Goal: Task Accomplishment & Management: Complete application form

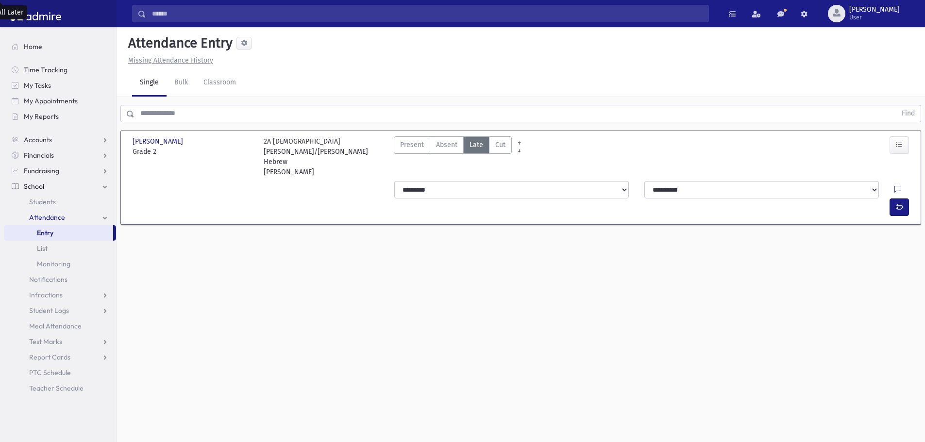
click at [779, 339] on div "Attendance Entry Missing Attendance History Single Bulk Classroom Find [PERSON_…" at bounding box center [521, 234] width 808 height 415
click at [188, 119] on input "text" at bounding box center [516, 113] width 762 height 17
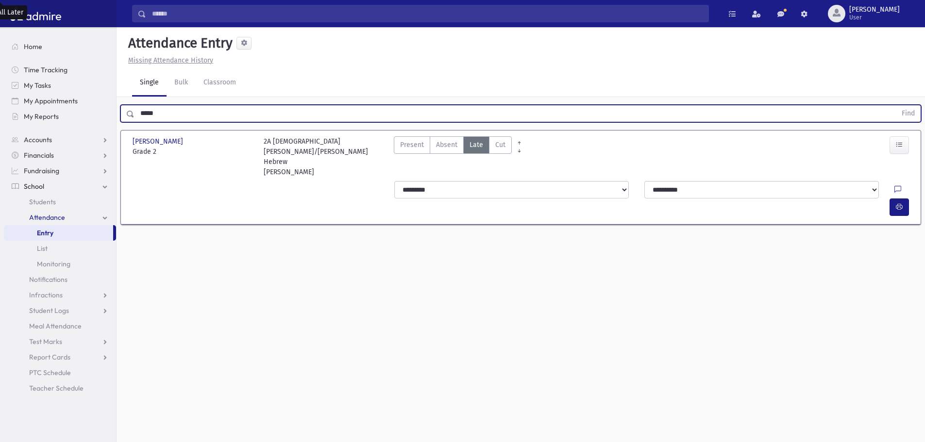
click at [896, 105] on button "Find" at bounding box center [908, 113] width 25 height 17
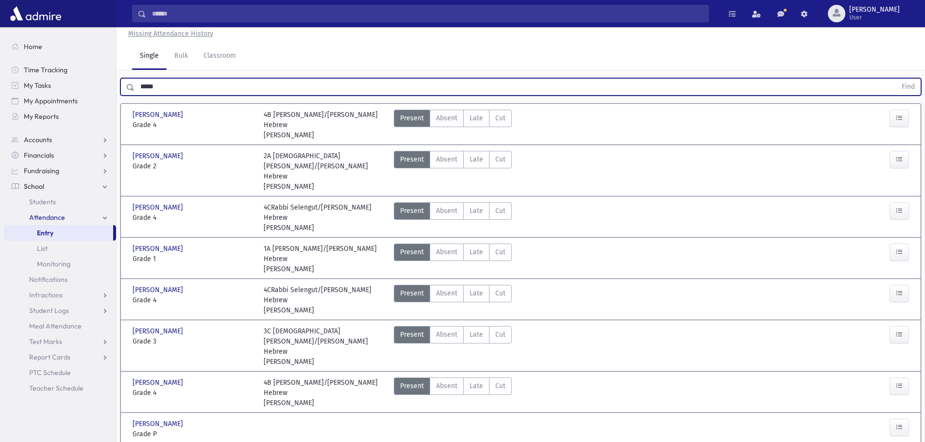
scroll to position [49, 0]
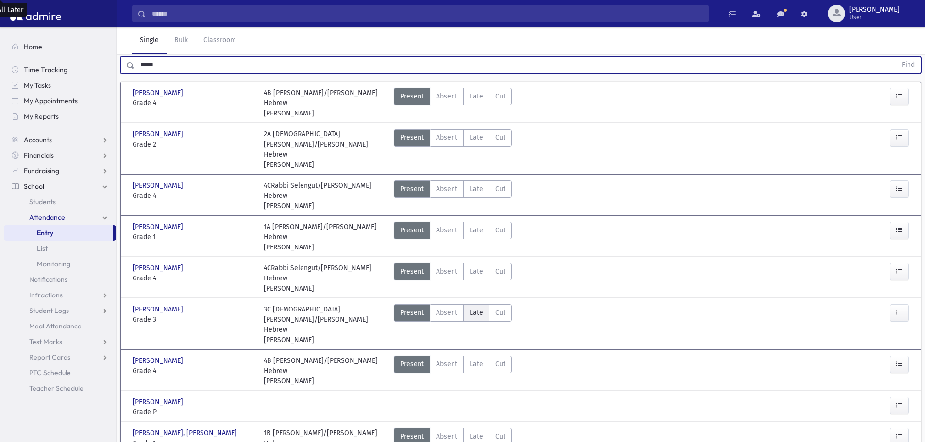
click at [474, 304] on label "Late Late" at bounding box center [476, 312] width 26 height 17
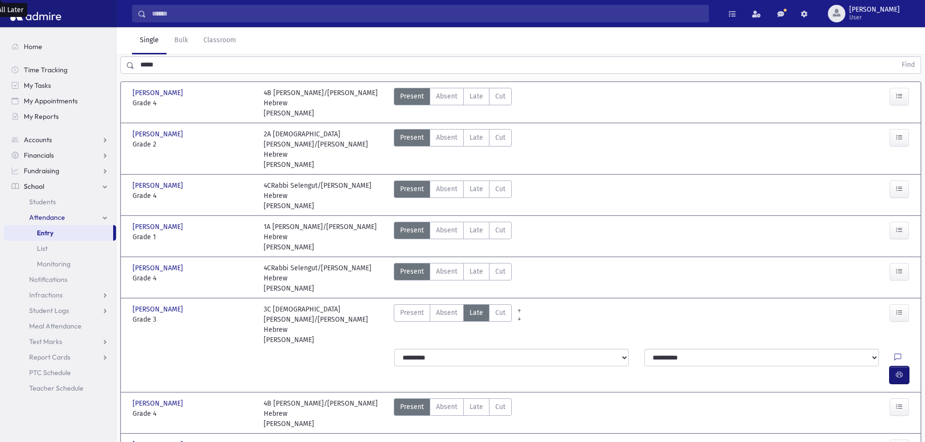
click at [896, 367] on button "button" at bounding box center [899, 375] width 19 height 17
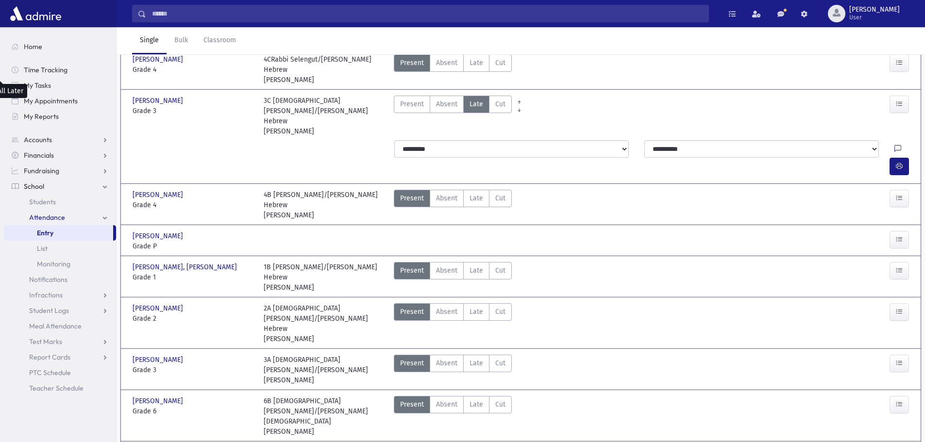
scroll to position [340, 0]
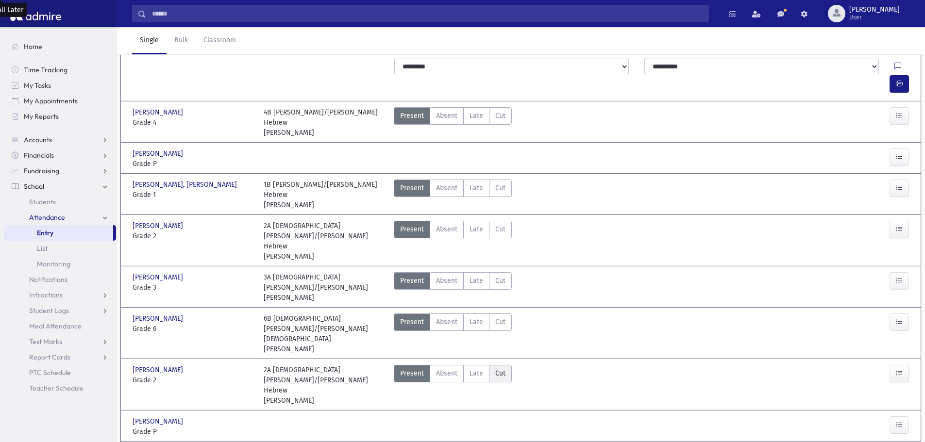
click at [475, 369] on span "Late" at bounding box center [477, 374] width 14 height 10
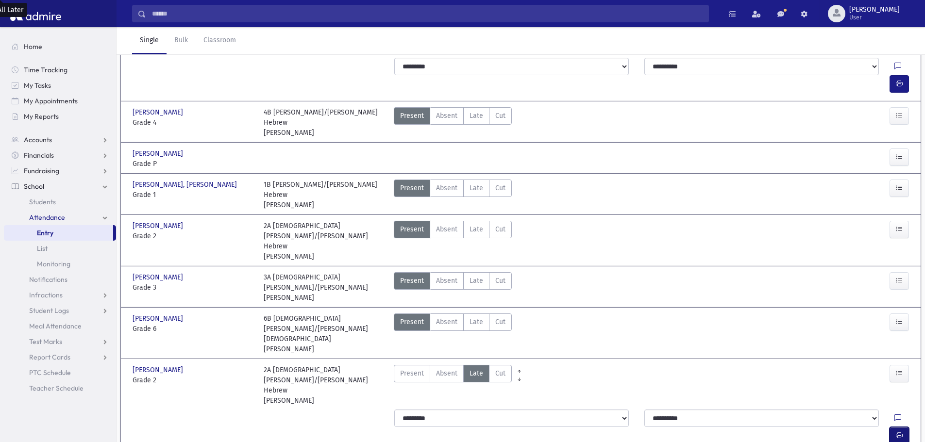
click at [904, 427] on button "button" at bounding box center [899, 435] width 19 height 17
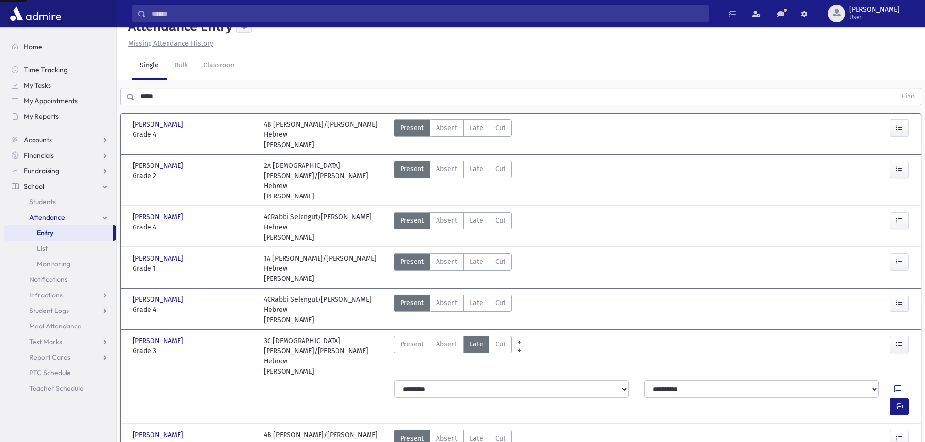
scroll to position [0, 0]
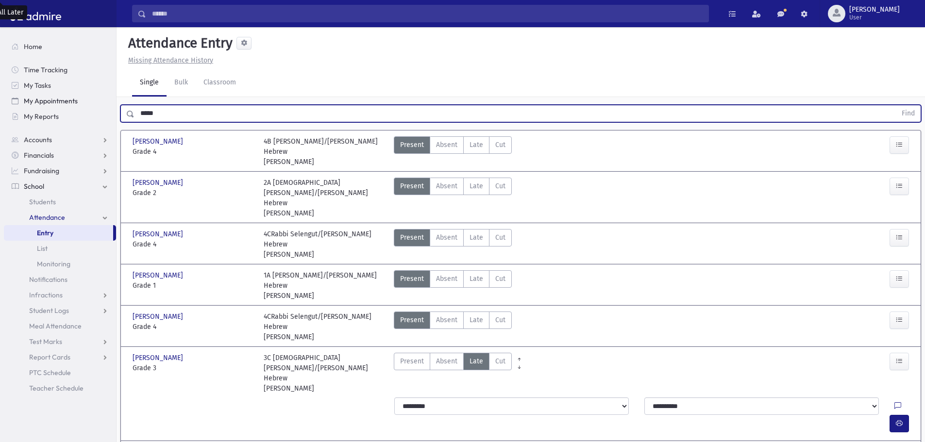
drag, startPoint x: 173, startPoint y: 116, endPoint x: 102, endPoint y: 104, distance: 71.9
click at [896, 105] on button "Find" at bounding box center [908, 113] width 25 height 17
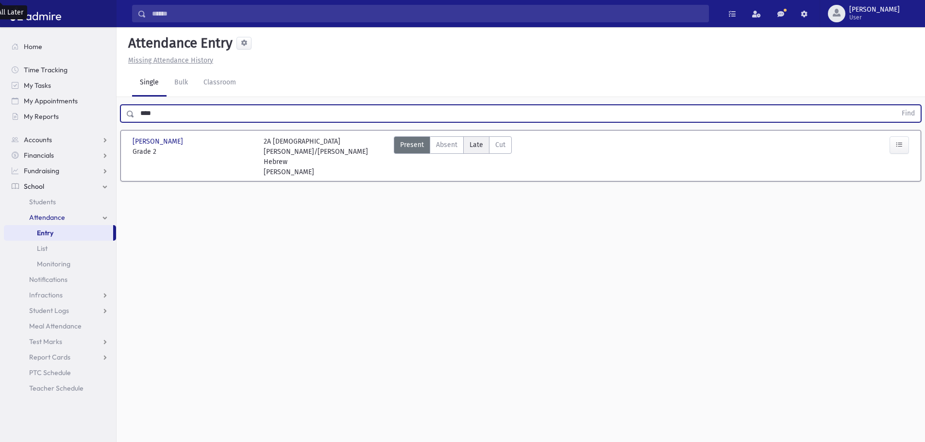
click at [475, 144] on span "Late" at bounding box center [477, 145] width 14 height 10
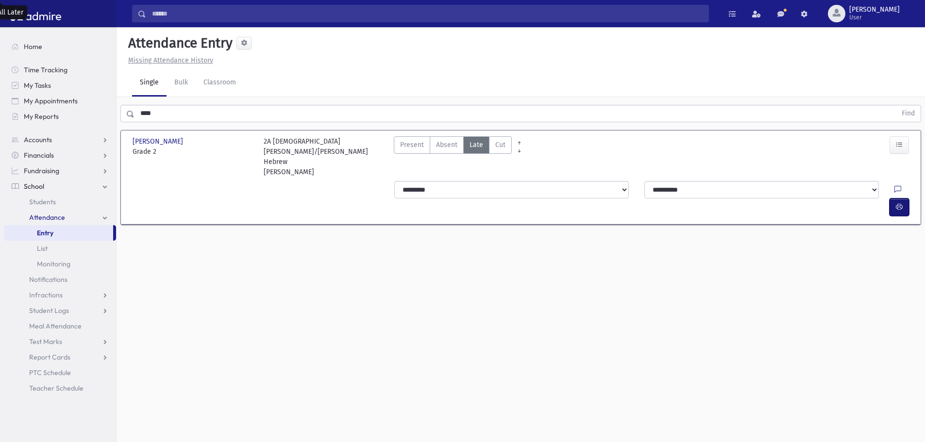
click at [906, 199] on button "button" at bounding box center [899, 207] width 19 height 17
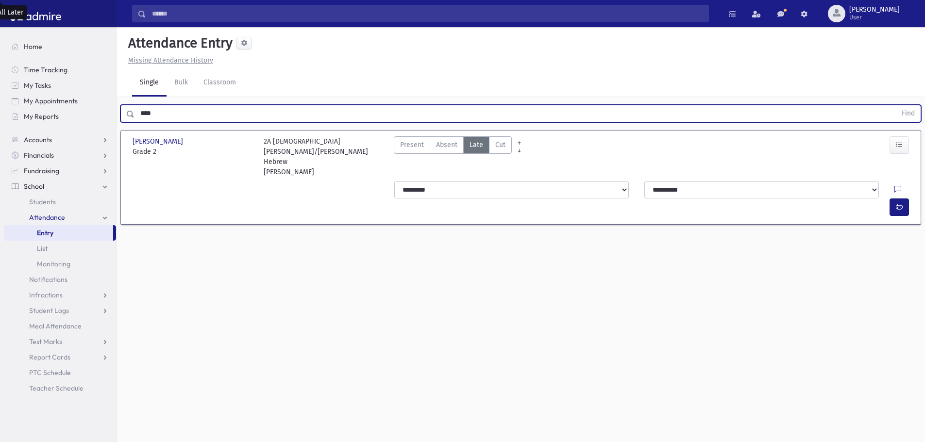
drag, startPoint x: 185, startPoint y: 118, endPoint x: 108, endPoint y: 125, distance: 77.5
click at [110, 125] on div "Search Results All Accounts" at bounding box center [462, 232] width 925 height 464
click at [896, 105] on button "Find" at bounding box center [908, 113] width 25 height 17
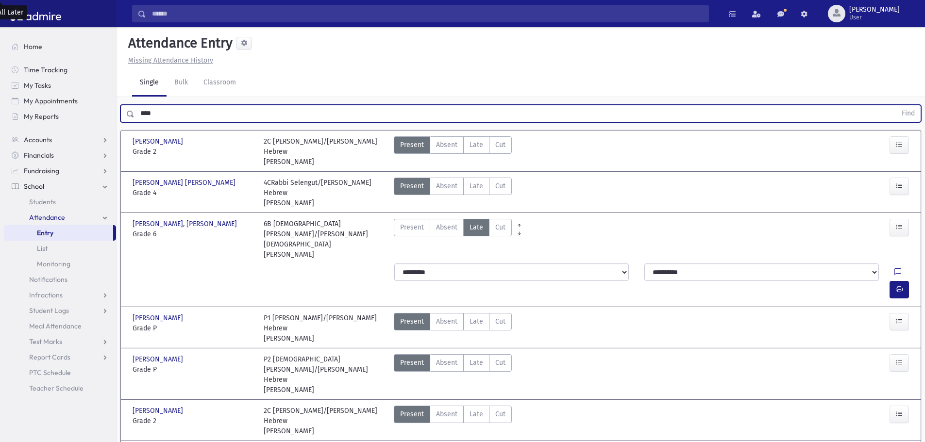
drag, startPoint x: 480, startPoint y: 187, endPoint x: 545, endPoint y: 201, distance: 66.5
click at [483, 188] on label "Late Late" at bounding box center [476, 186] width 26 height 17
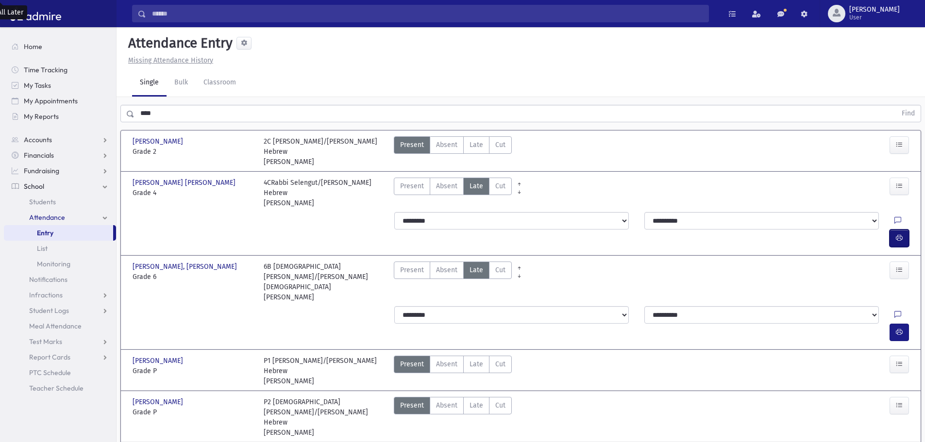
click at [892, 230] on button "button" at bounding box center [899, 238] width 19 height 17
click at [176, 136] on div "[PERSON_NAME] [PERSON_NAME]" at bounding box center [193, 141] width 121 height 10
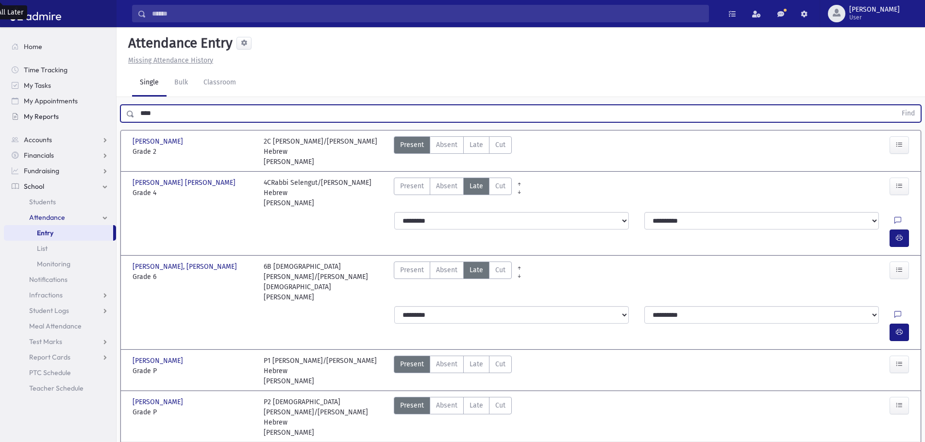
drag, startPoint x: 135, startPoint y: 113, endPoint x: 99, endPoint y: 119, distance: 37.4
click at [99, 119] on div "Search Results All Accounts" at bounding box center [462, 306] width 925 height 612
click at [481, 145] on span "Late" at bounding box center [477, 145] width 14 height 10
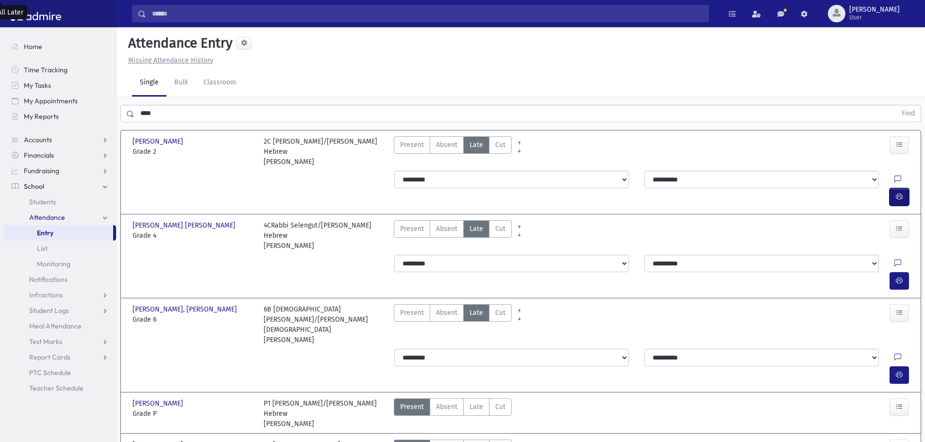
click at [896, 193] on icon "button" at bounding box center [899, 197] width 7 height 8
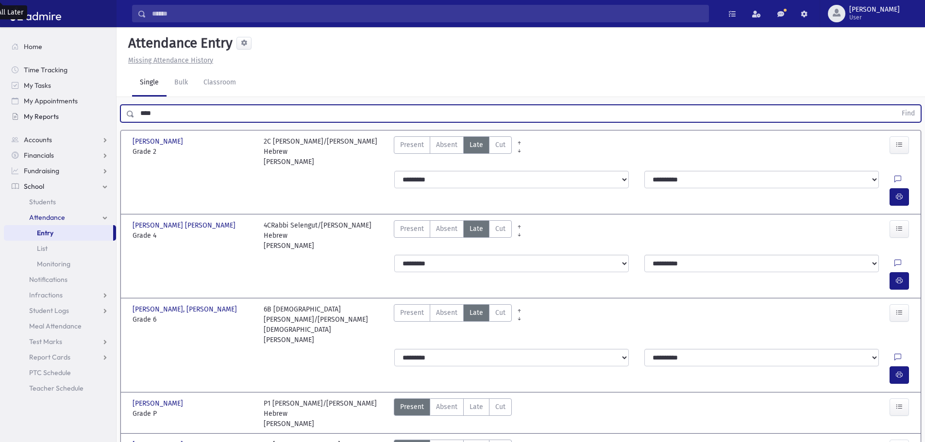
click at [896, 105] on button "Find" at bounding box center [908, 113] width 25 height 17
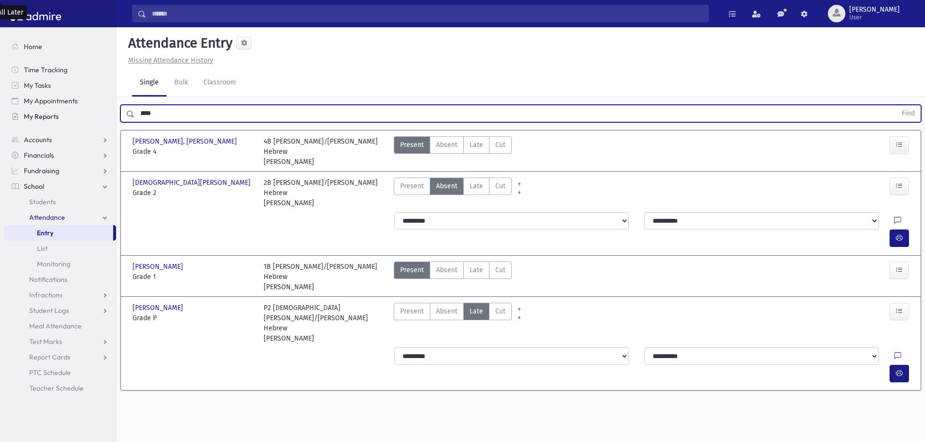
drag, startPoint x: 121, startPoint y: 118, endPoint x: 88, endPoint y: 120, distance: 33.1
click at [88, 120] on div "Search Results All Accounts" at bounding box center [462, 232] width 925 height 464
click at [896, 105] on button "Find" at bounding box center [908, 113] width 25 height 17
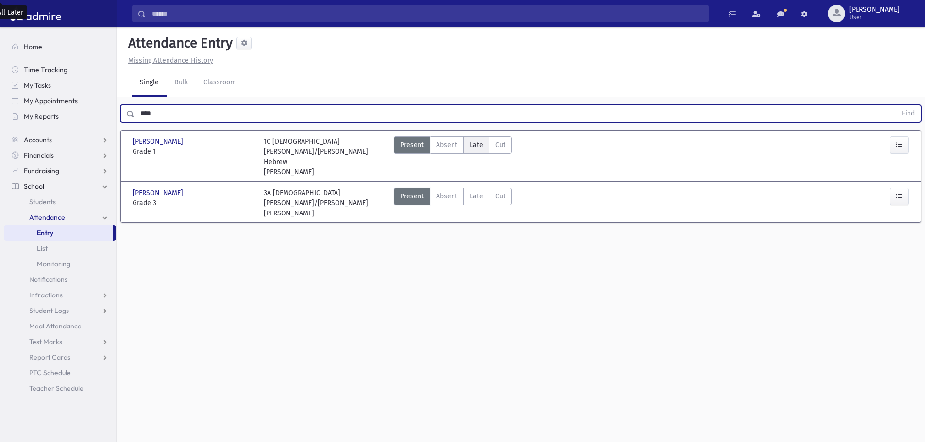
click at [487, 148] on label "Late Late" at bounding box center [476, 144] width 26 height 17
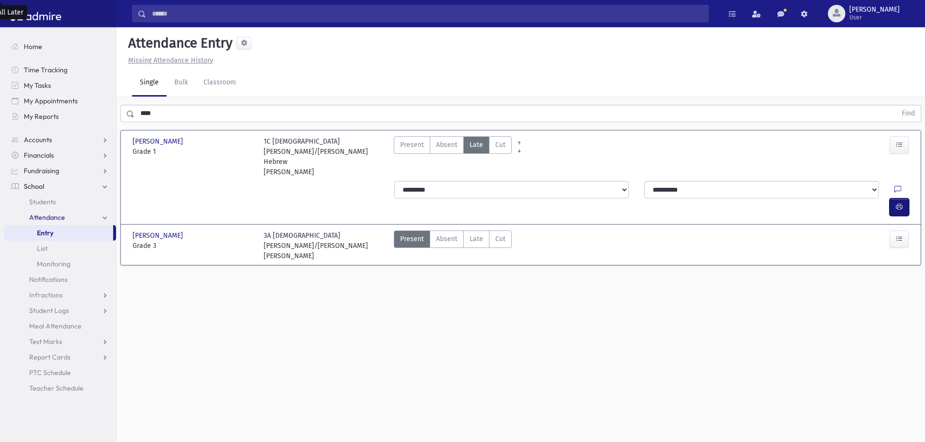
click at [900, 203] on icon "button" at bounding box center [899, 207] width 7 height 8
click at [499, 234] on span "Cut" at bounding box center [500, 239] width 10 height 10
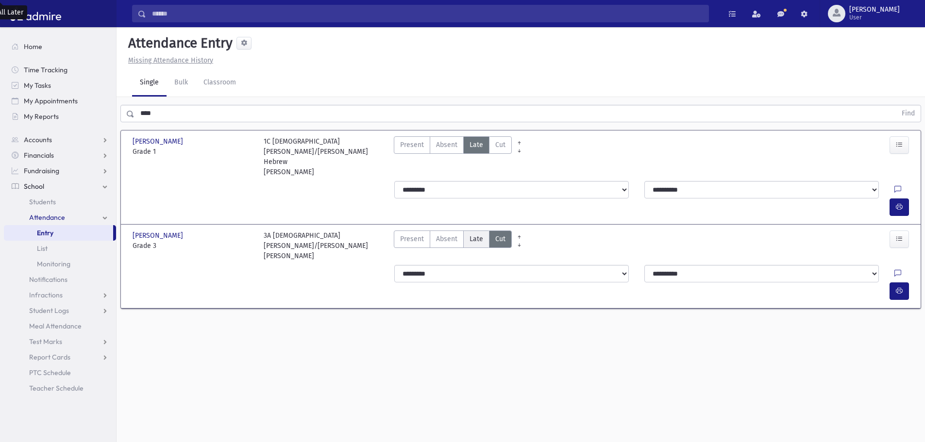
drag, startPoint x: 482, startPoint y: 201, endPoint x: 562, endPoint y: 219, distance: 82.1
click at [482, 231] on label "Late Late" at bounding box center [476, 239] width 26 height 17
click at [905, 283] on button "button" at bounding box center [899, 291] width 19 height 17
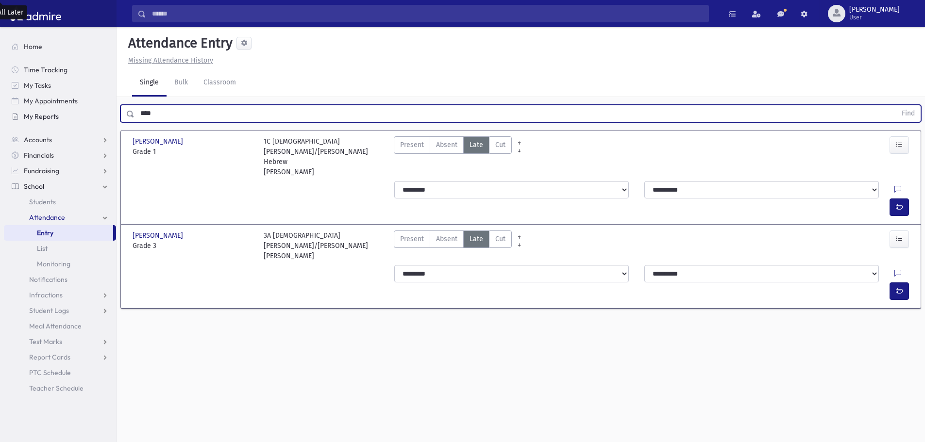
drag, startPoint x: 141, startPoint y: 115, endPoint x: 108, endPoint y: 119, distance: 32.8
click at [108, 119] on div "Search Results All Accounts" at bounding box center [462, 232] width 925 height 464
drag, startPoint x: 155, startPoint y: 116, endPoint x: 123, endPoint y: 118, distance: 32.1
click at [124, 118] on div "**** Find" at bounding box center [520, 113] width 801 height 17
click at [896, 105] on button "Find" at bounding box center [908, 113] width 25 height 17
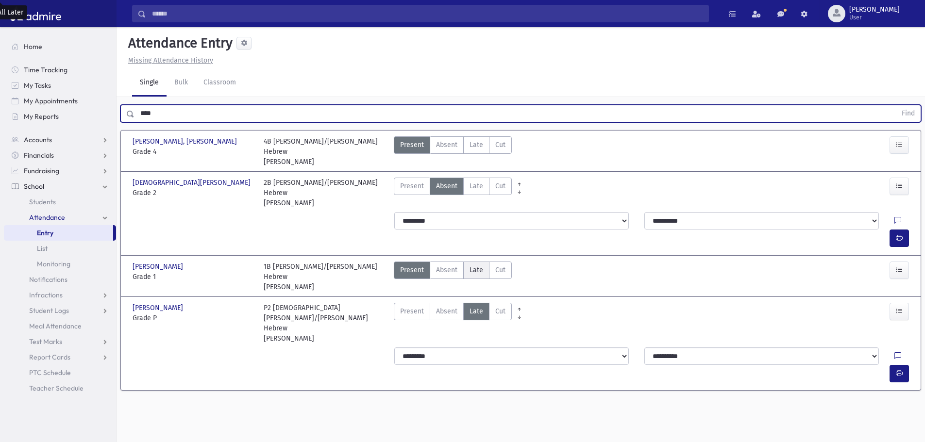
click at [472, 265] on span "Late" at bounding box center [477, 270] width 14 height 10
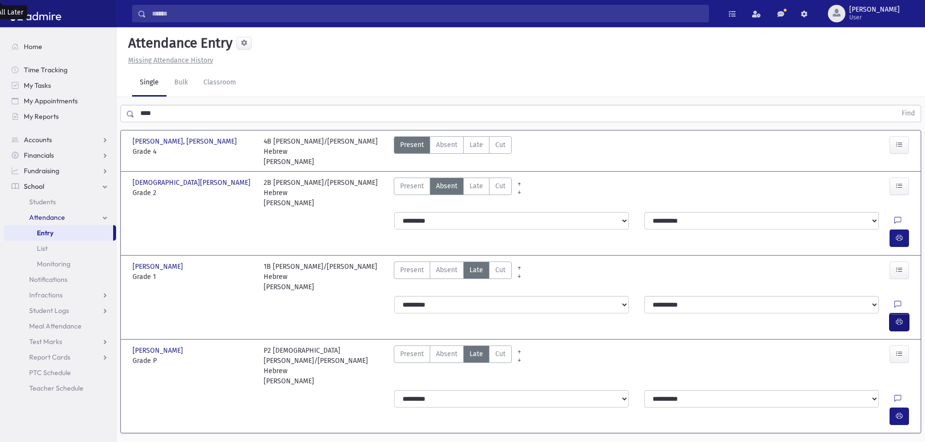
click at [896, 318] on icon "button" at bounding box center [899, 322] width 7 height 8
click at [472, 181] on span "Late" at bounding box center [477, 186] width 14 height 10
click at [900, 234] on icon "button" at bounding box center [899, 238] width 7 height 8
click at [479, 144] on span "Late" at bounding box center [477, 145] width 14 height 10
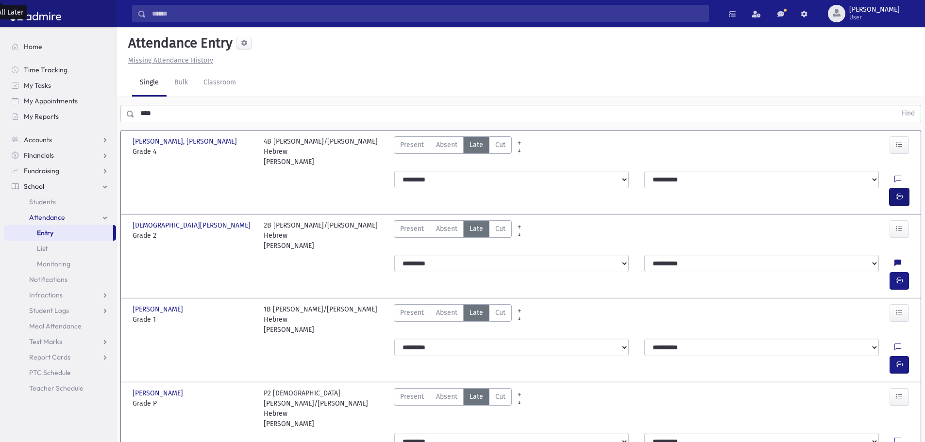
click at [901, 193] on icon "button" at bounding box center [899, 197] width 7 height 8
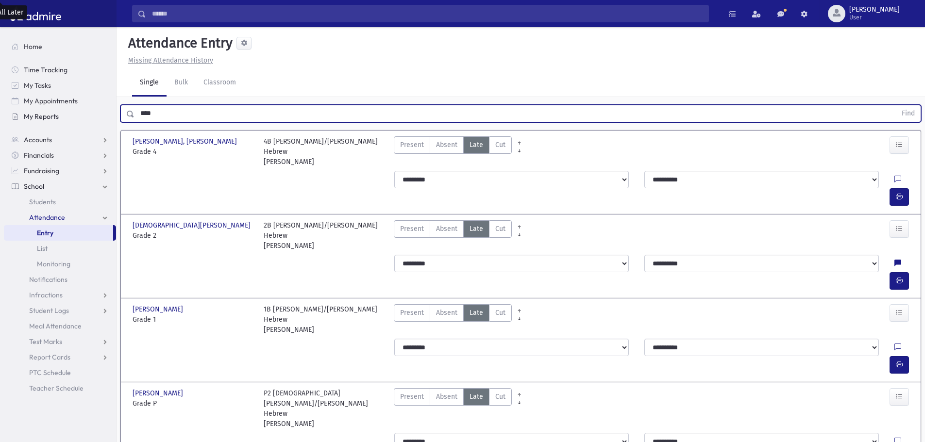
drag, startPoint x: 165, startPoint y: 113, endPoint x: 105, endPoint y: 121, distance: 60.8
click at [105, 121] on div "Search Results All Accounts" at bounding box center [462, 256] width 925 height 512
click at [896, 105] on button "Find" at bounding box center [908, 113] width 25 height 17
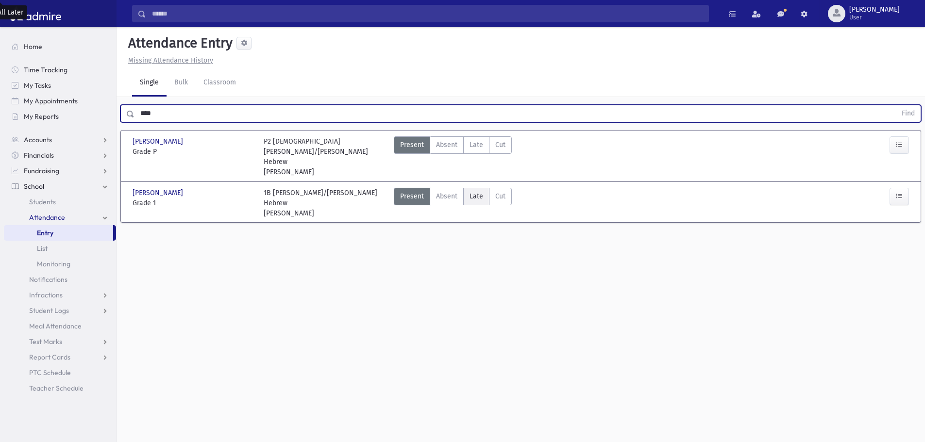
click at [473, 191] on span "Late" at bounding box center [477, 196] width 14 height 10
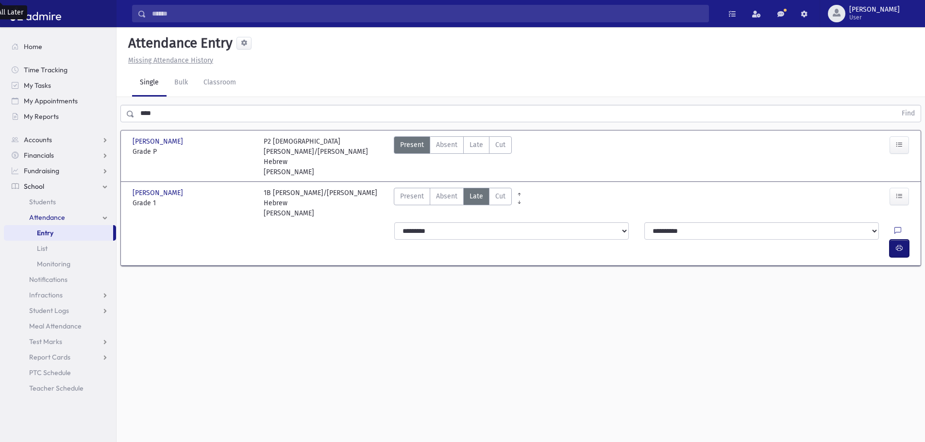
drag, startPoint x: 897, startPoint y: 217, endPoint x: 737, endPoint y: 237, distance: 161.6
click at [897, 244] on icon "button" at bounding box center [899, 248] width 7 height 8
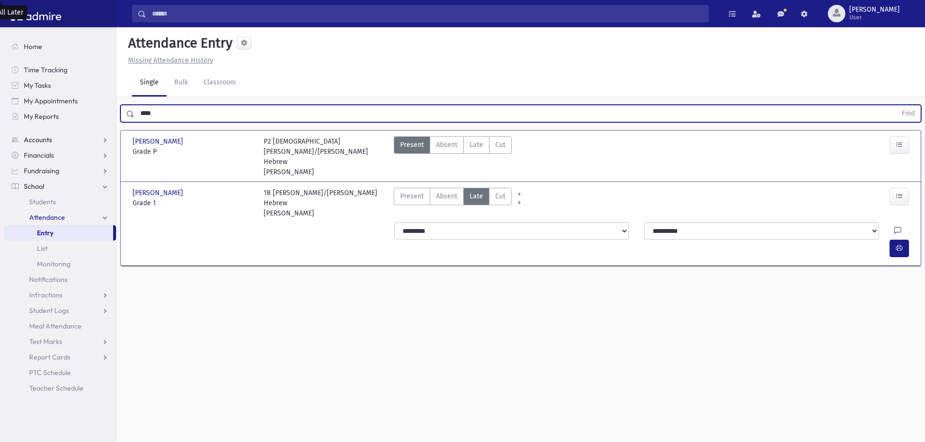
drag, startPoint x: 134, startPoint y: 125, endPoint x: 113, endPoint y: 136, distance: 23.7
click at [119, 130] on div "**** Find [PERSON_NAME] [PERSON_NAME][GEOGRAPHIC_DATA] Grade P Grade P P2 [PERS…" at bounding box center [521, 188] width 808 height 183
click at [896, 105] on button "Find" at bounding box center [908, 113] width 25 height 17
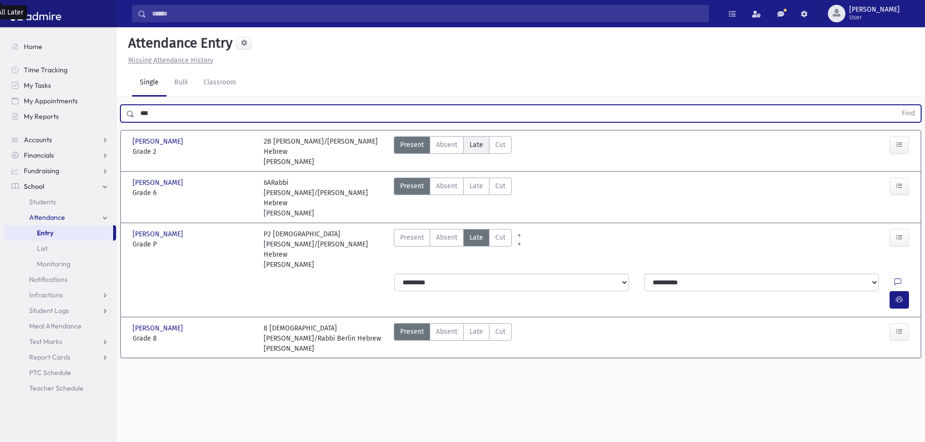
click at [474, 146] on span "Late" at bounding box center [477, 145] width 14 height 10
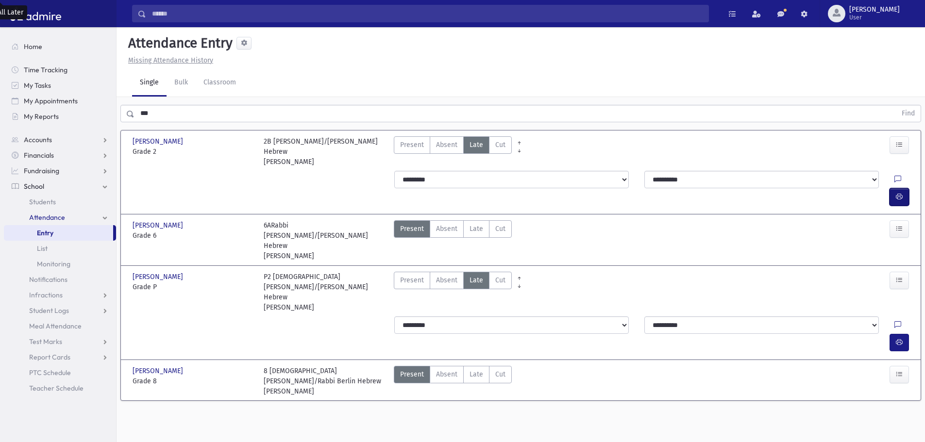
click at [892, 188] on button "button" at bounding box center [899, 196] width 19 height 17
drag, startPoint x: 114, startPoint y: 119, endPoint x: 91, endPoint y: 136, distance: 28.1
click at [90, 128] on div "Search Results All Accounts" at bounding box center [462, 232] width 925 height 464
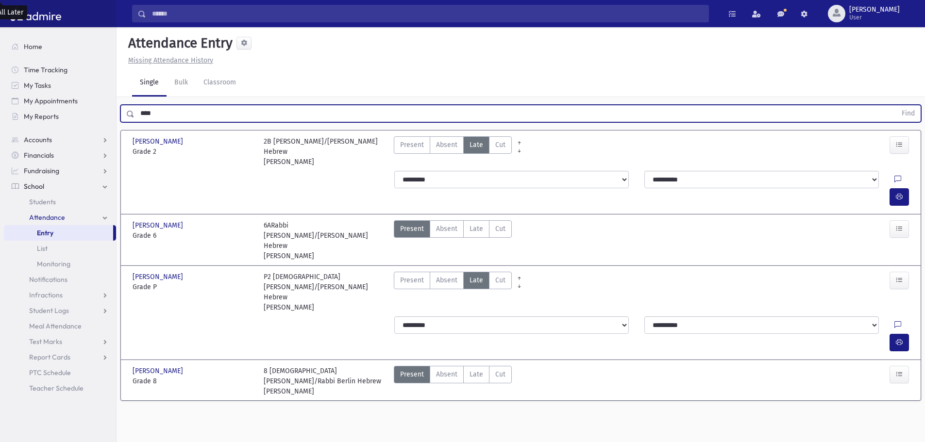
click at [896, 105] on button "Find" at bounding box center [908, 113] width 25 height 17
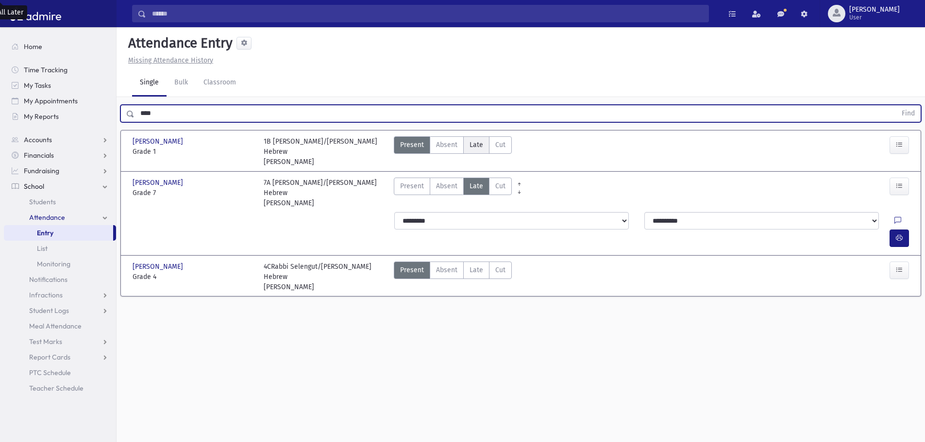
click at [474, 145] on span "Late" at bounding box center [477, 145] width 14 height 10
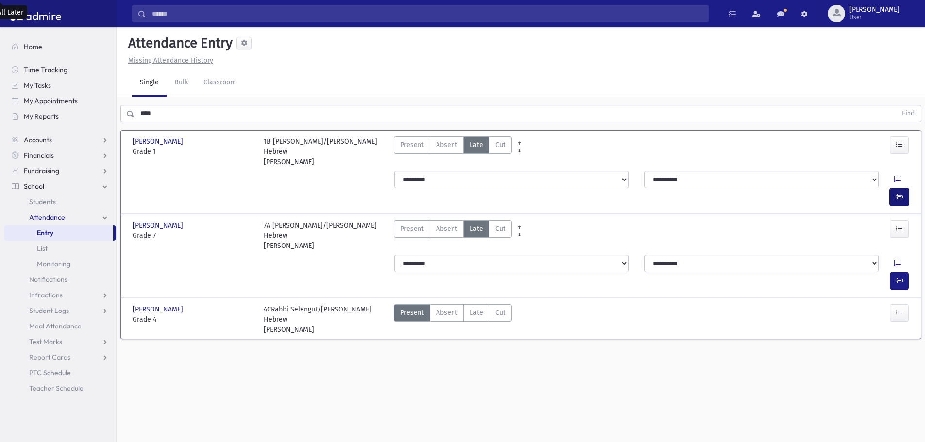
click at [901, 193] on icon "button" at bounding box center [899, 197] width 7 height 8
click at [76, 117] on div "Search Results All Accounts" at bounding box center [462, 232] width 925 height 464
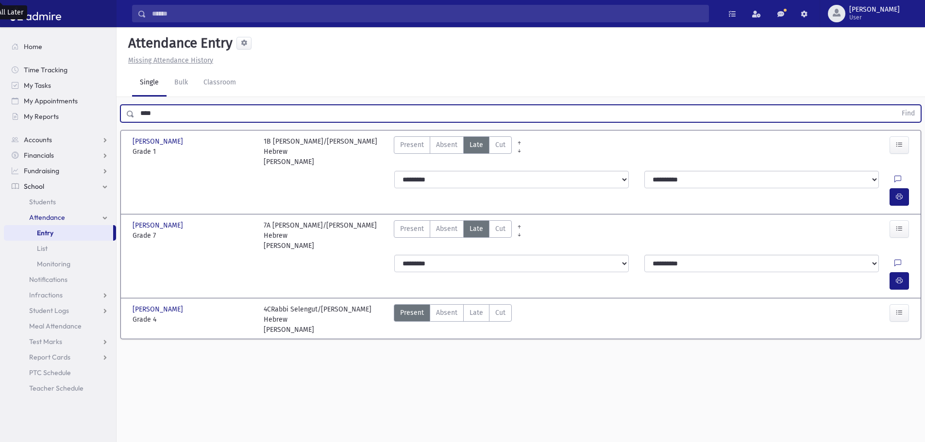
click at [896, 105] on button "Find" at bounding box center [908, 113] width 25 height 17
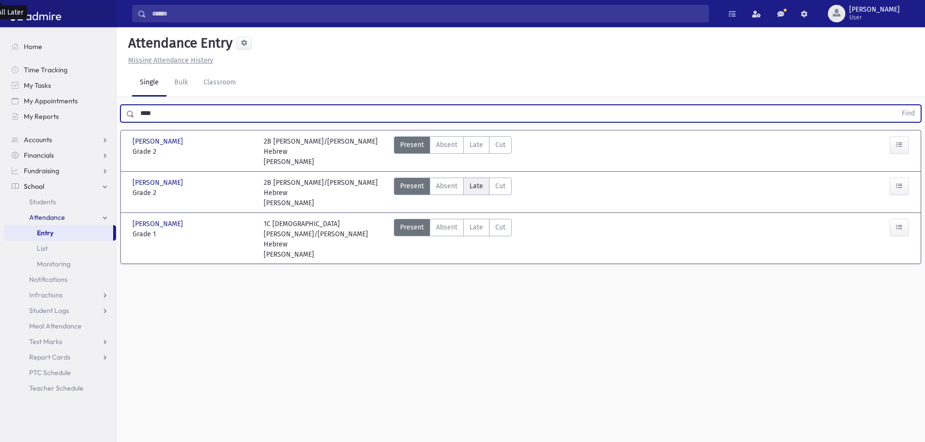
drag, startPoint x: 479, startPoint y: 173, endPoint x: 560, endPoint y: 193, distance: 83.4
click at [480, 181] on span "Late" at bounding box center [477, 186] width 14 height 10
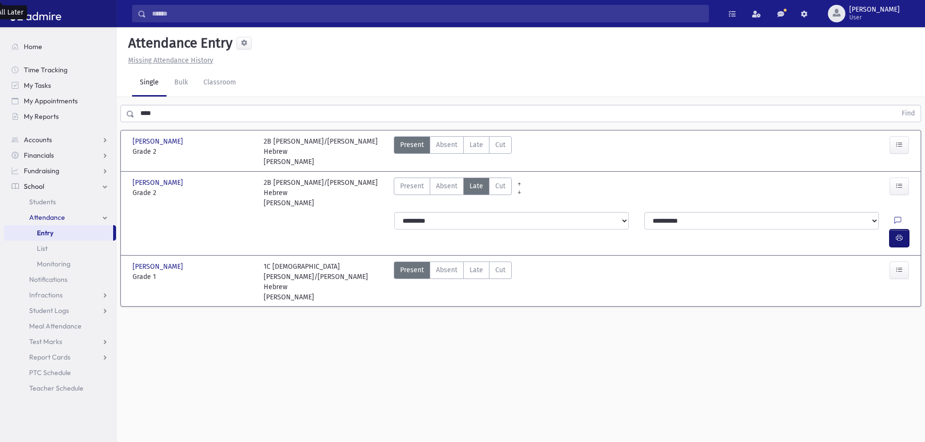
click at [903, 230] on button "button" at bounding box center [899, 238] width 19 height 17
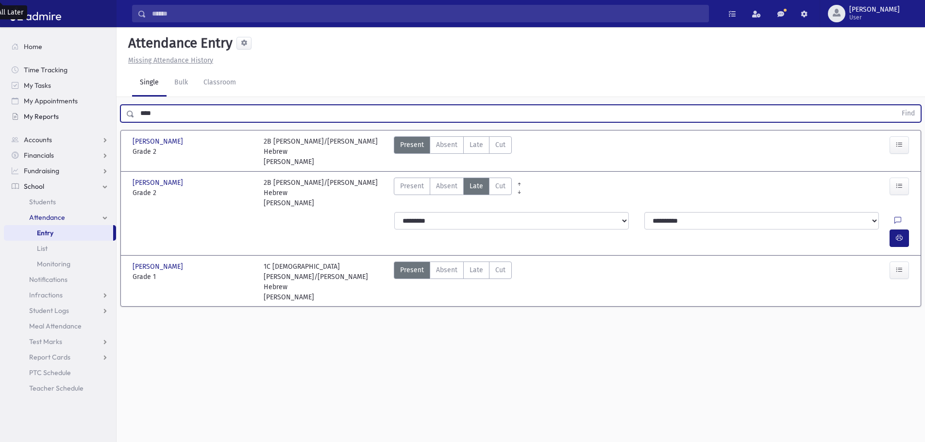
drag, startPoint x: 158, startPoint y: 112, endPoint x: 101, endPoint y: 118, distance: 57.6
click at [101, 118] on div "Search Results All Accounts" at bounding box center [462, 232] width 925 height 464
click at [896, 105] on button "Find" at bounding box center [908, 113] width 25 height 17
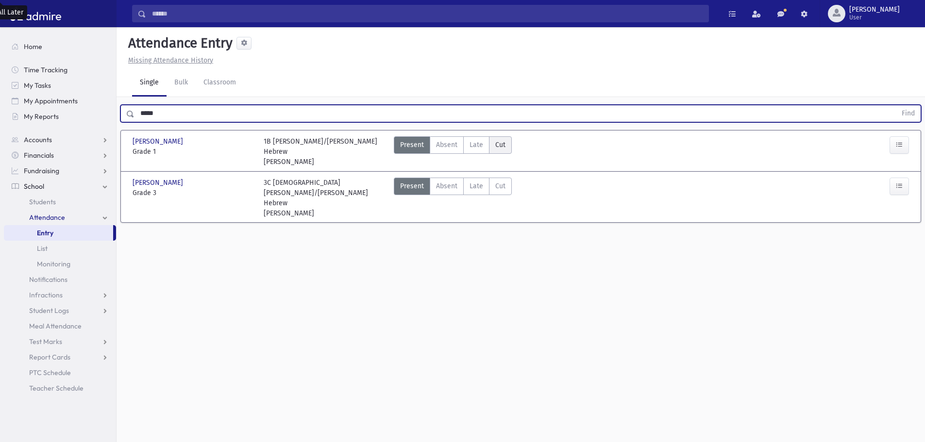
click at [480, 145] on span "Late" at bounding box center [477, 145] width 14 height 10
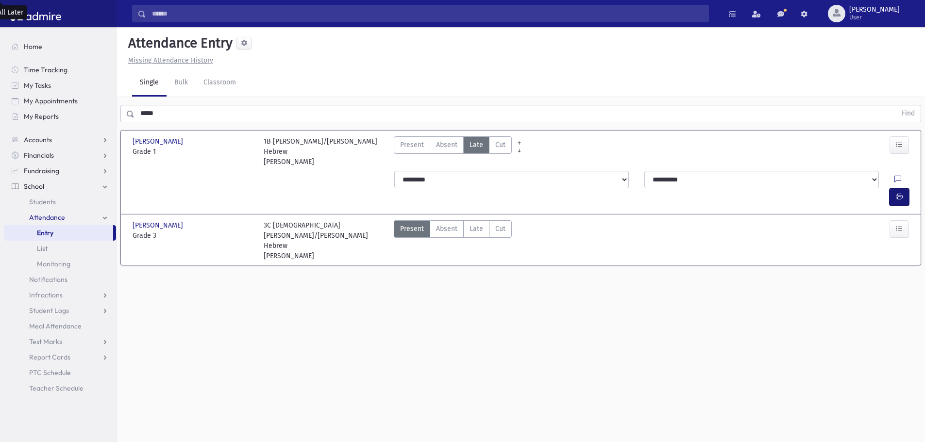
click at [896, 193] on icon "button" at bounding box center [899, 197] width 7 height 8
click at [482, 220] on label "Late Late" at bounding box center [476, 228] width 26 height 17
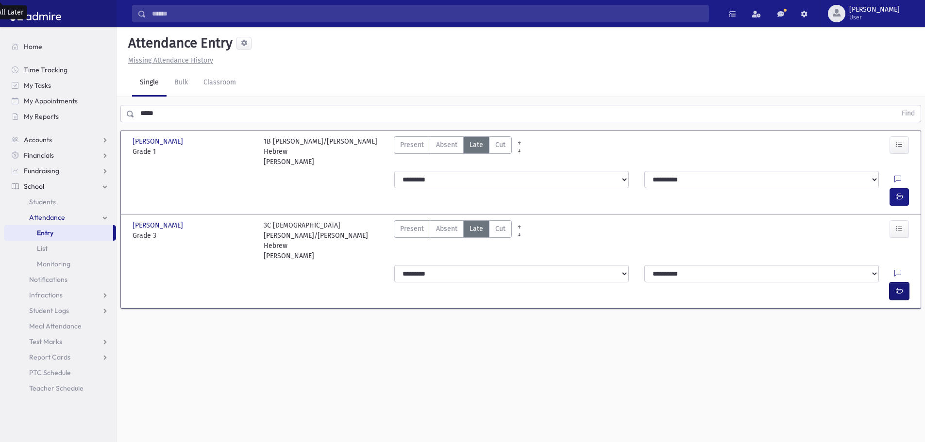
click at [898, 287] on icon "button" at bounding box center [899, 291] width 7 height 8
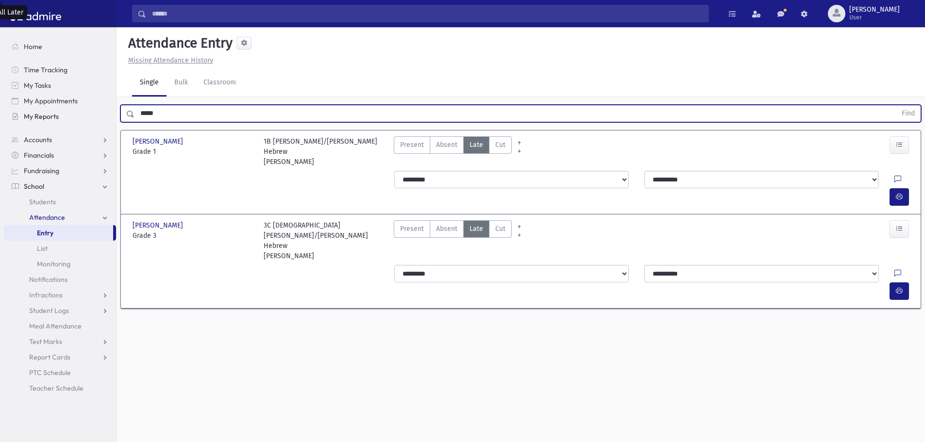
drag, startPoint x: 120, startPoint y: 114, endPoint x: 97, endPoint y: 121, distance: 24.4
click at [97, 118] on div "Search Results All Accounts" at bounding box center [462, 232] width 925 height 464
click at [896, 105] on button "Find" at bounding box center [908, 113] width 25 height 17
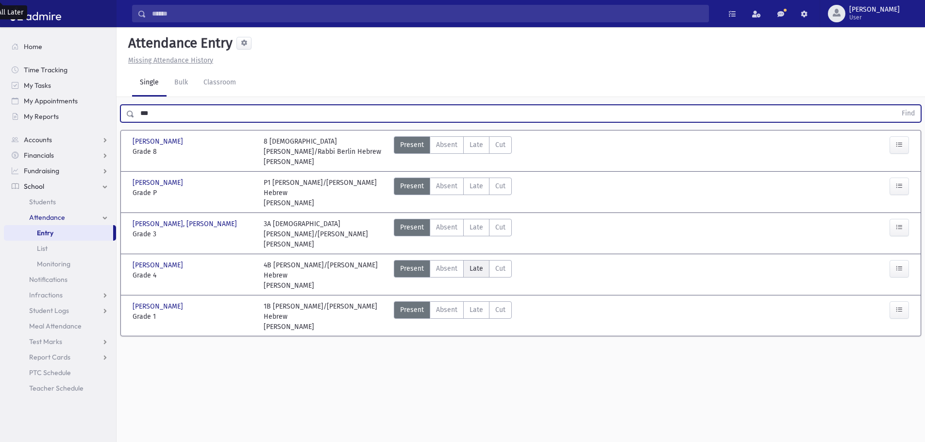
click at [476, 264] on span "Late" at bounding box center [477, 269] width 14 height 10
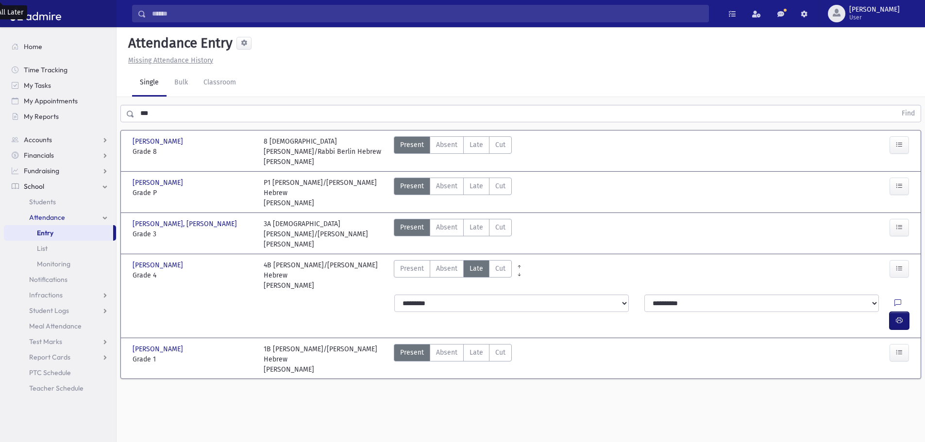
click at [905, 312] on button "button" at bounding box center [899, 320] width 19 height 17
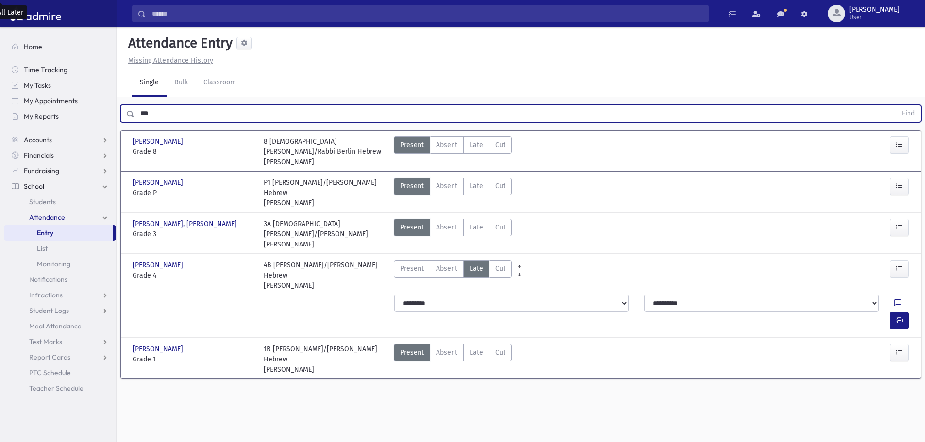
drag, startPoint x: 154, startPoint y: 115, endPoint x: 126, endPoint y: 115, distance: 28.2
click at [130, 115] on div "*** Find" at bounding box center [520, 113] width 801 height 17
click at [896, 105] on button "Find" at bounding box center [908, 113] width 25 height 17
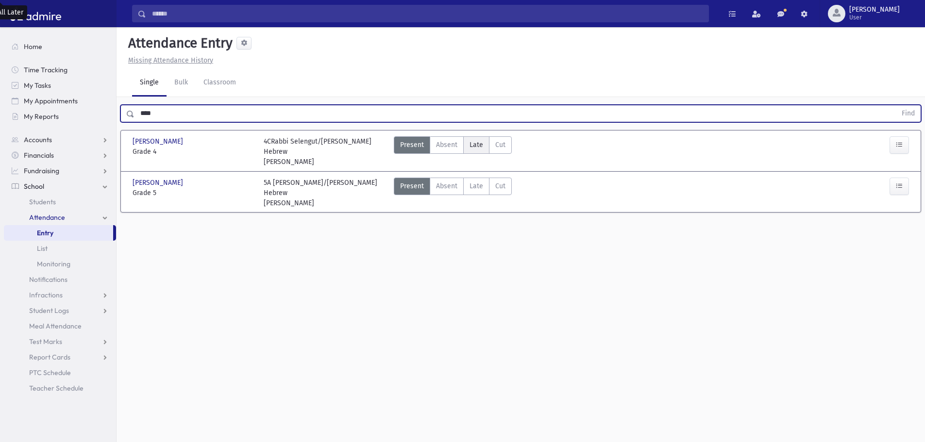
click at [474, 145] on span "Late" at bounding box center [477, 145] width 14 height 10
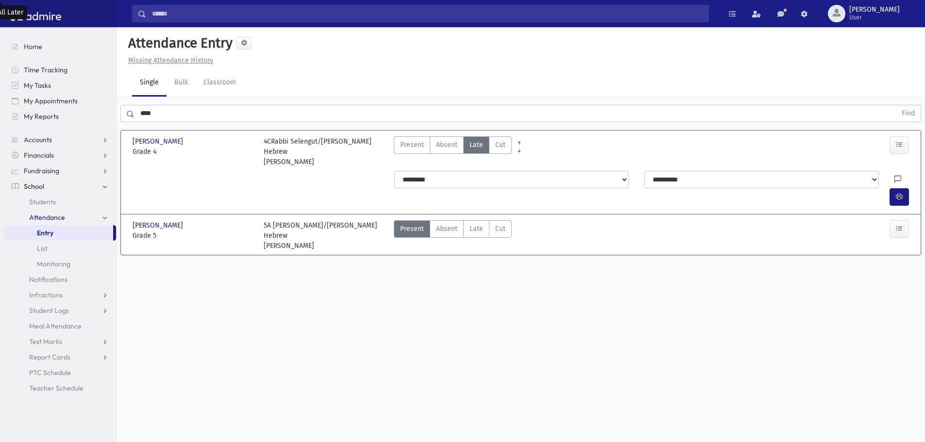
click at [443, 180] on div "**********" at bounding box center [652, 188] width 529 height 43
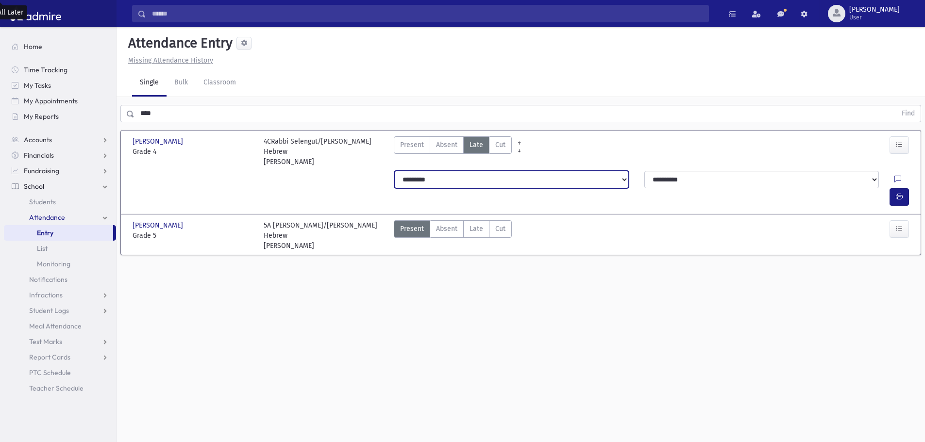
click at [446, 171] on select "**********" at bounding box center [511, 179] width 235 height 17
click at [394, 171] on select "**********" at bounding box center [511, 179] width 235 height 17
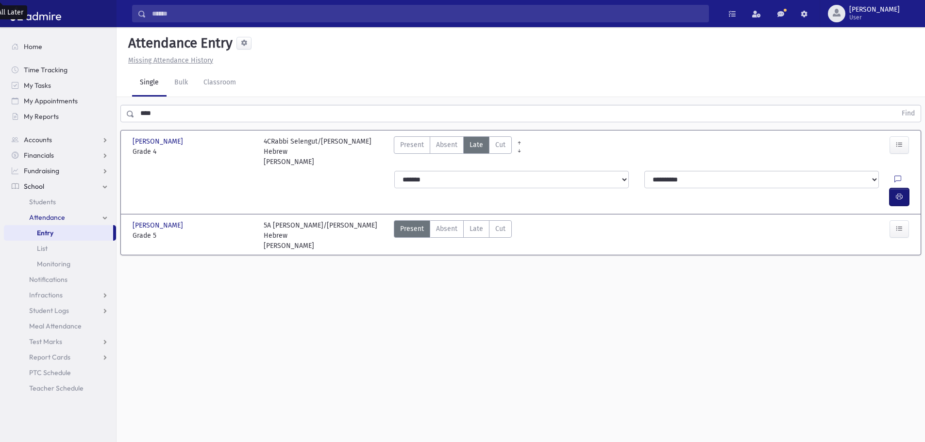
click at [899, 193] on icon "button" at bounding box center [899, 197] width 7 height 8
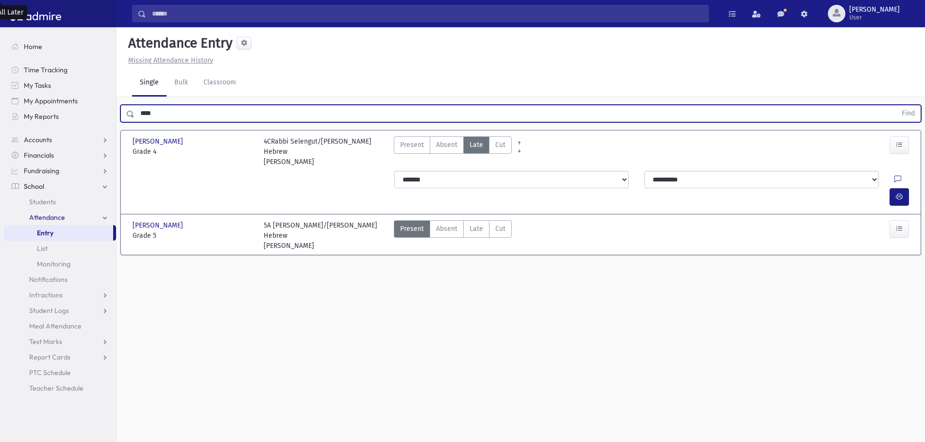
click at [129, 110] on div "**** Find" at bounding box center [520, 113] width 801 height 17
click at [896, 105] on button "Find" at bounding box center [908, 113] width 25 height 17
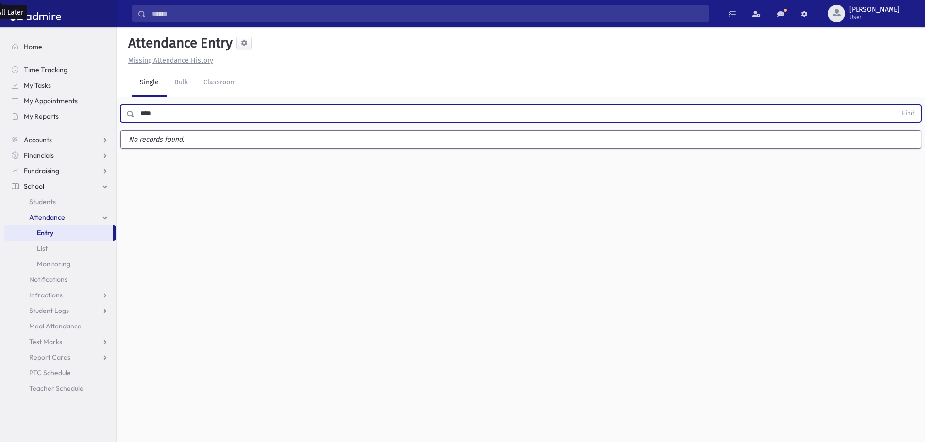
click at [896, 105] on button "Find" at bounding box center [908, 113] width 25 height 17
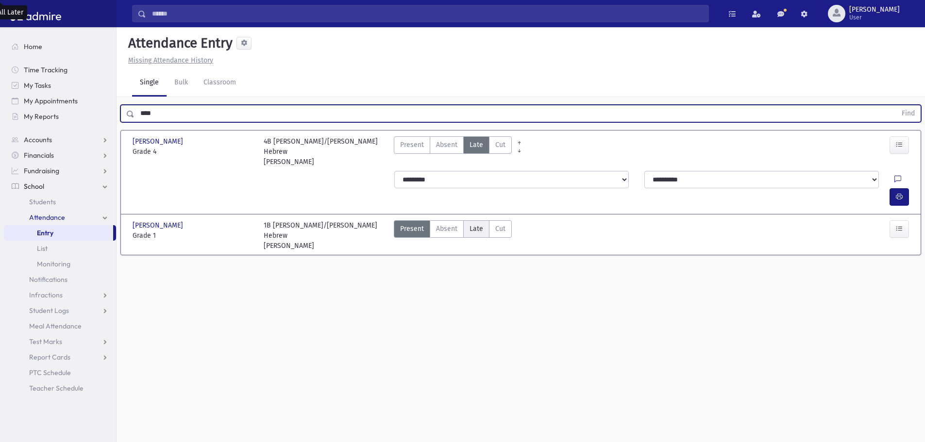
click at [483, 220] on label "Late Late" at bounding box center [476, 228] width 26 height 17
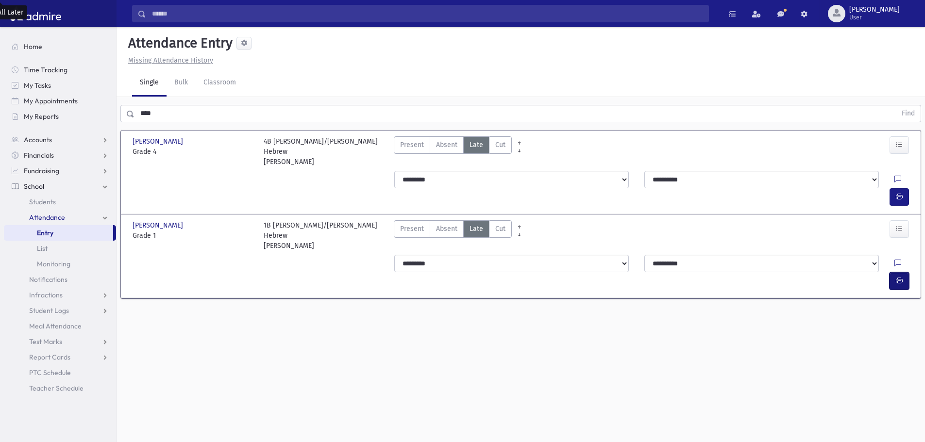
click at [902, 277] on icon "button" at bounding box center [899, 281] width 7 height 8
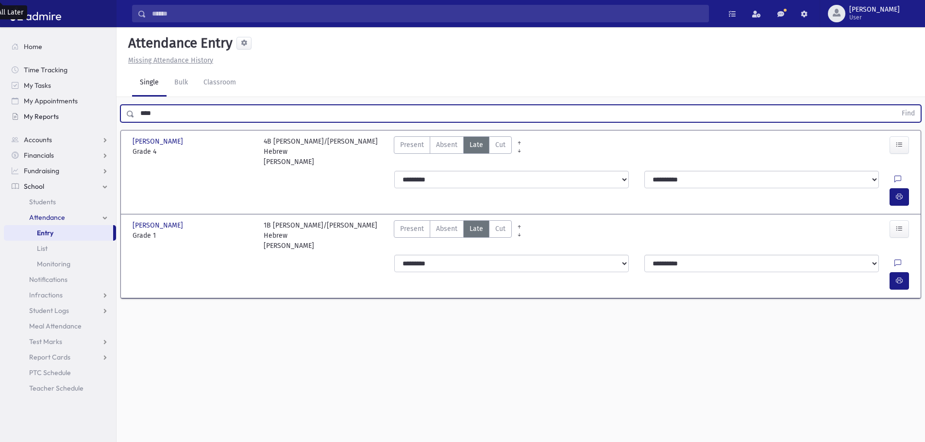
drag, startPoint x: 173, startPoint y: 107, endPoint x: 100, endPoint y: 111, distance: 73.5
click at [100, 111] on div "Search Results All Accounts" at bounding box center [462, 232] width 925 height 464
click at [896, 105] on button "Find" at bounding box center [908, 113] width 25 height 17
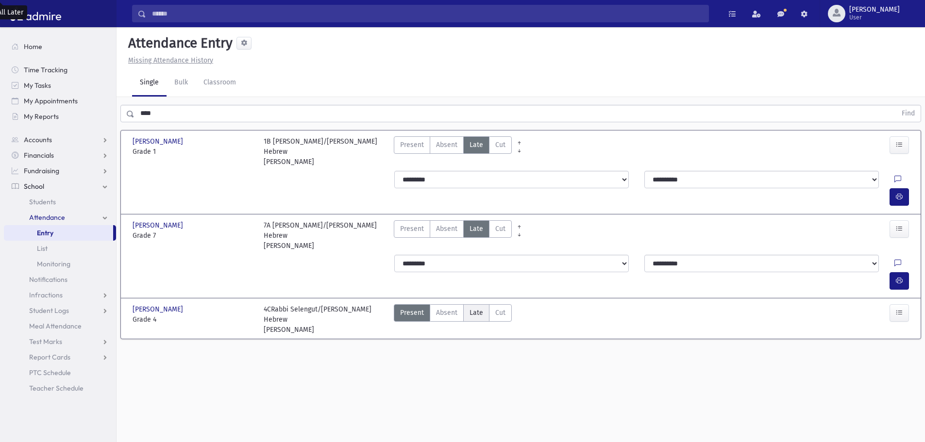
click at [477, 308] on span "Late" at bounding box center [477, 313] width 14 height 10
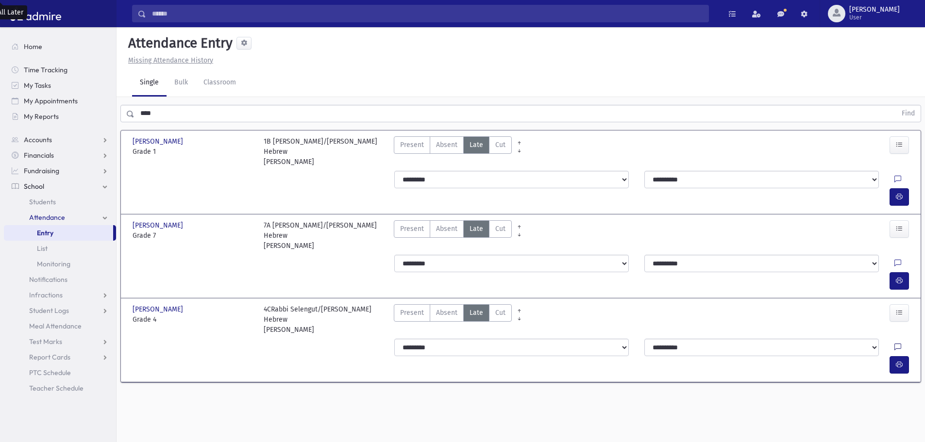
click at [894, 344] on icon at bounding box center [897, 348] width 7 height 8
click at [906, 380] on button "Save" at bounding box center [899, 377] width 28 height 17
drag, startPoint x: 151, startPoint y: 105, endPoint x: 131, endPoint y: 113, distance: 22.3
click at [129, 112] on div "**** Find" at bounding box center [521, 111] width 808 height 29
click at [48, 110] on div "Search Results All Accounts" at bounding box center [462, 232] width 925 height 464
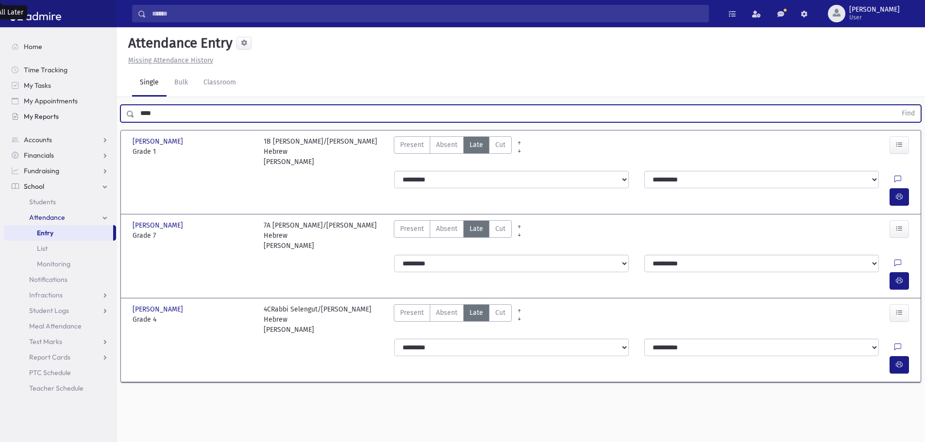
click at [896, 105] on button "Find" at bounding box center [908, 113] width 25 height 17
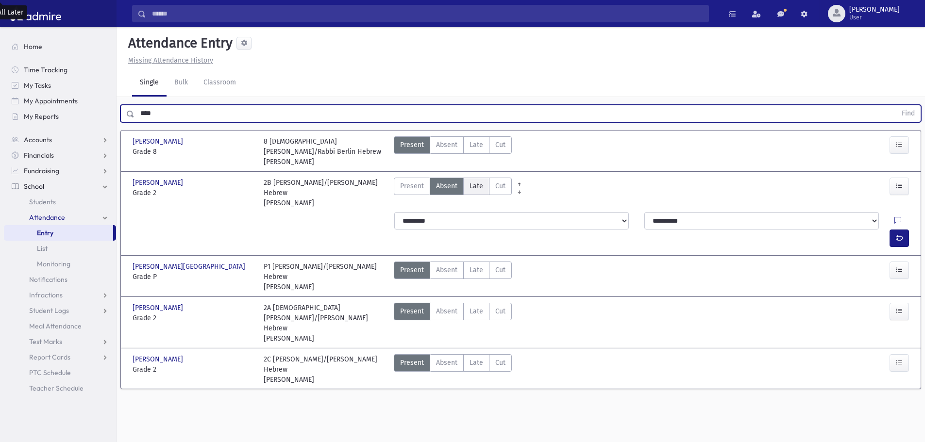
click at [475, 187] on span "Late" at bounding box center [477, 186] width 14 height 10
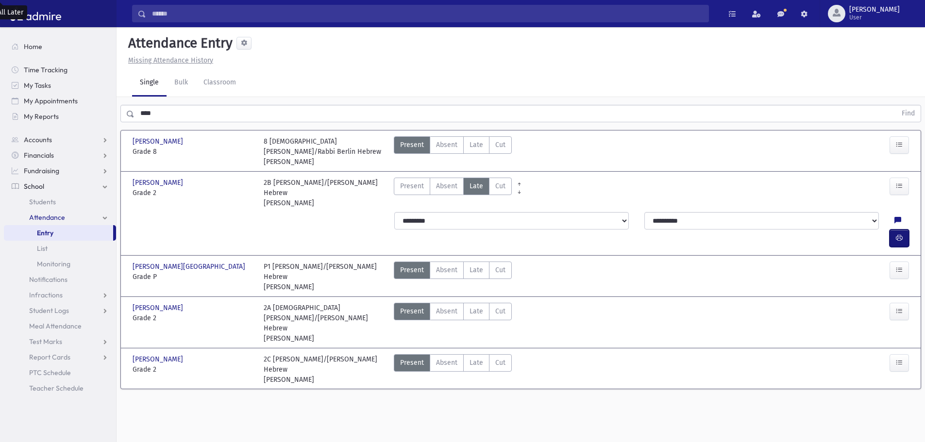
click at [905, 230] on button "button" at bounding box center [899, 238] width 19 height 17
drag, startPoint x: 164, startPoint y: 116, endPoint x: 128, endPoint y: 112, distance: 36.1
click at [128, 112] on div "**** Find" at bounding box center [520, 113] width 801 height 17
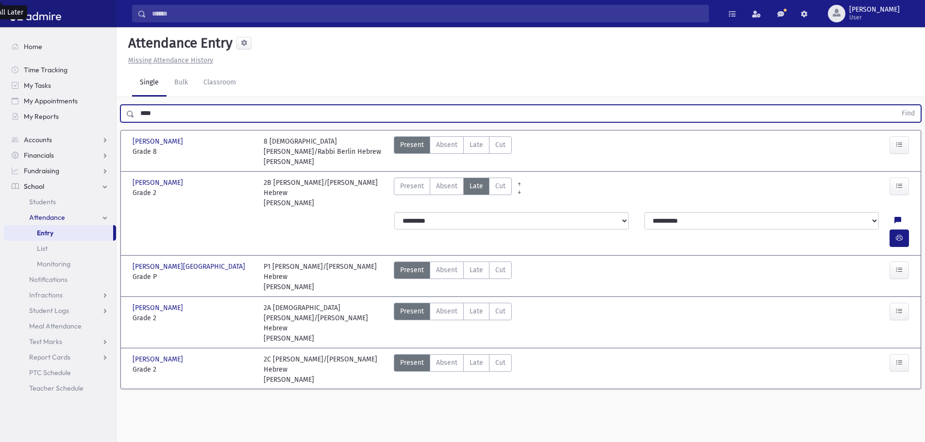
click at [896, 105] on button "Find" at bounding box center [908, 113] width 25 height 17
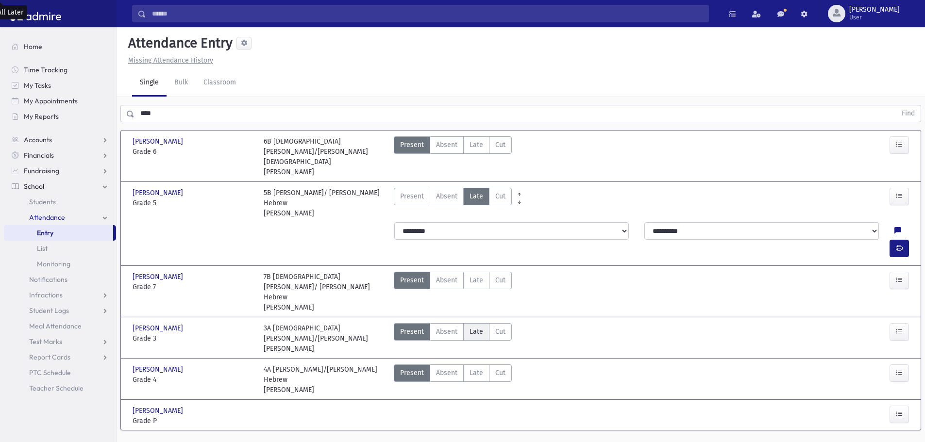
click at [478, 327] on span "Late" at bounding box center [477, 332] width 14 height 10
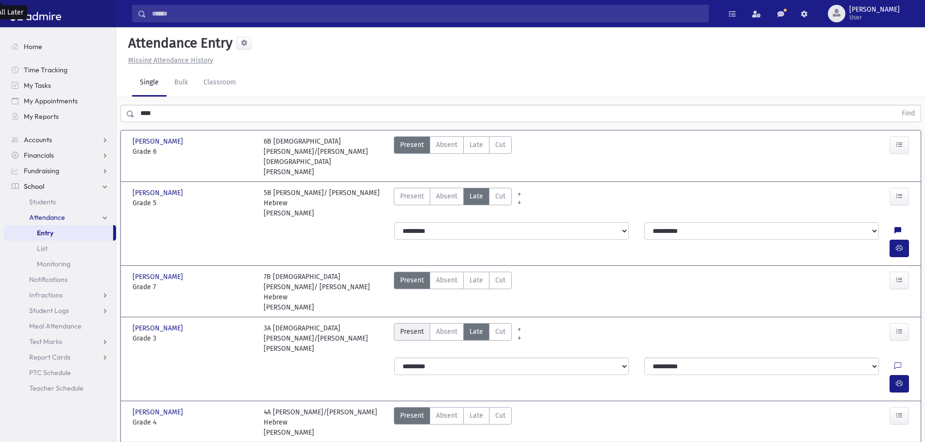
click at [418, 327] on span "Present" at bounding box center [412, 332] width 24 height 10
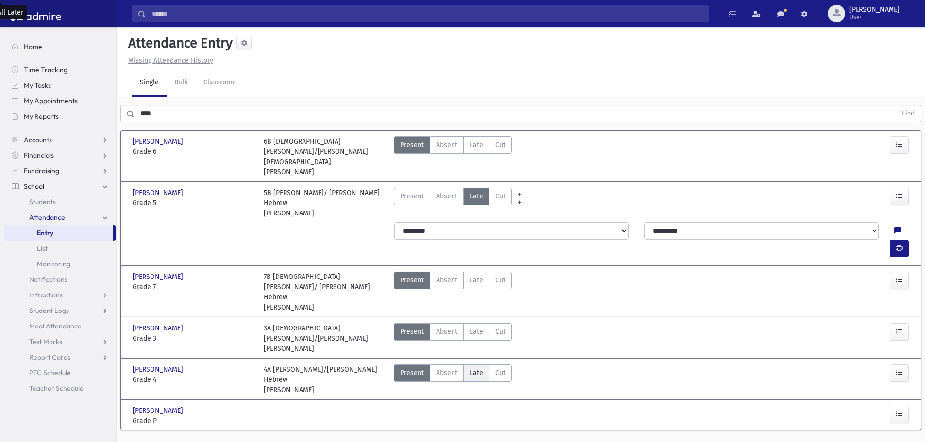
click at [481, 368] on span "Late" at bounding box center [477, 373] width 14 height 10
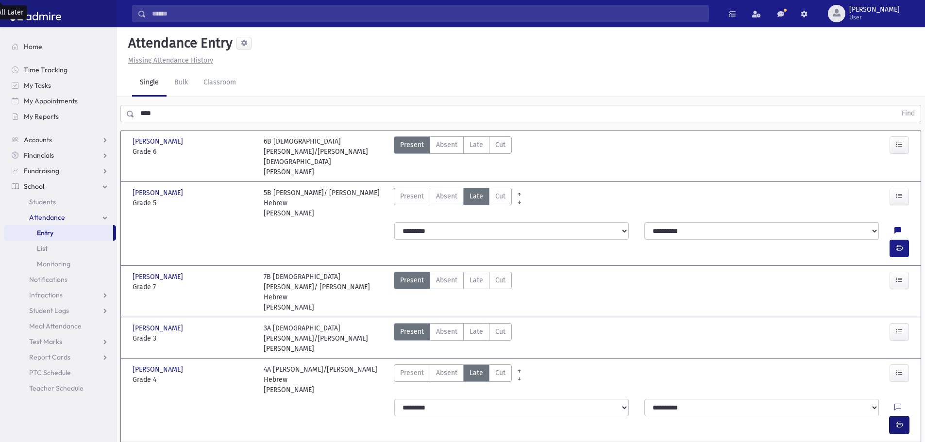
click at [896, 421] on icon "button" at bounding box center [899, 425] width 7 height 8
drag, startPoint x: 166, startPoint y: 109, endPoint x: 90, endPoint y: 103, distance: 76.0
click at [94, 102] on div "Search Results All Accounts" at bounding box center [462, 254] width 925 height 509
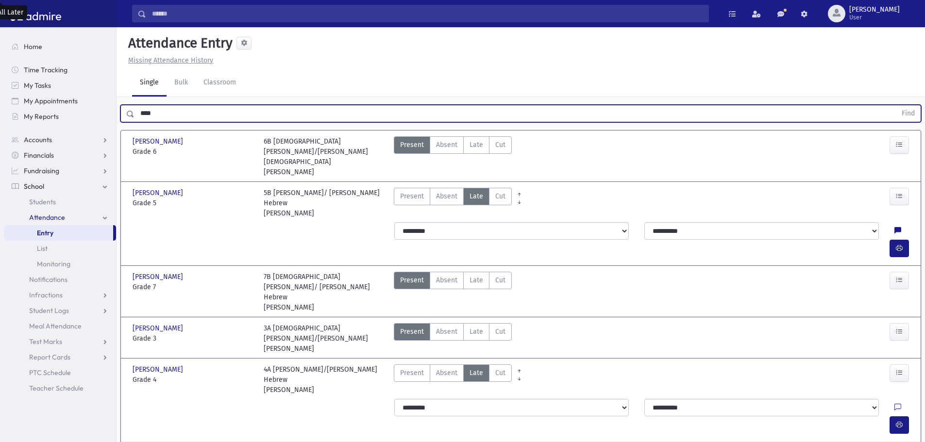
click at [896, 105] on button "Find" at bounding box center [908, 113] width 25 height 17
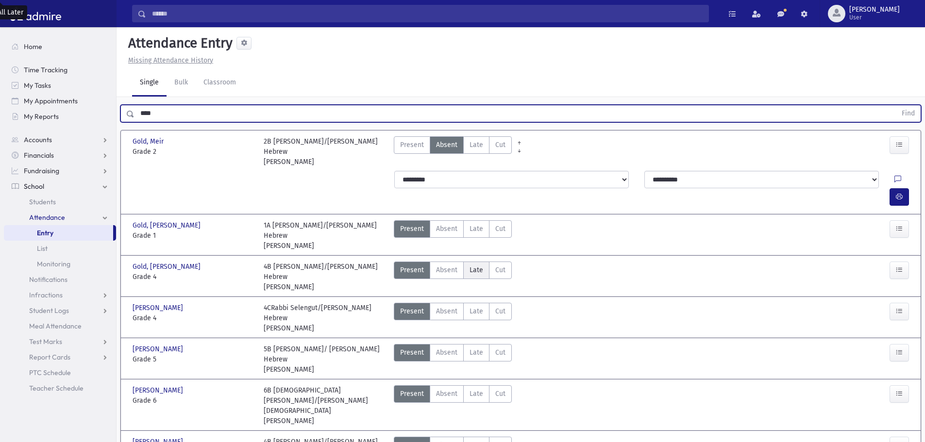
click at [474, 265] on span "Late" at bounding box center [477, 270] width 14 height 10
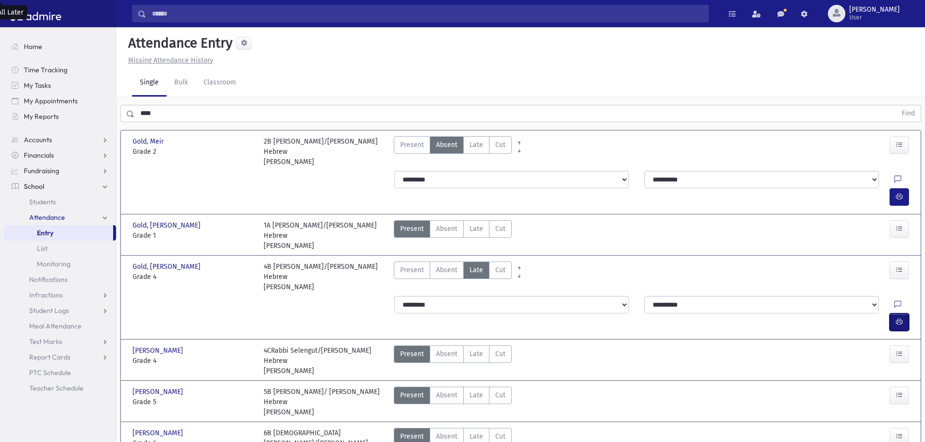
click at [900, 318] on icon "button" at bounding box center [899, 322] width 7 height 8
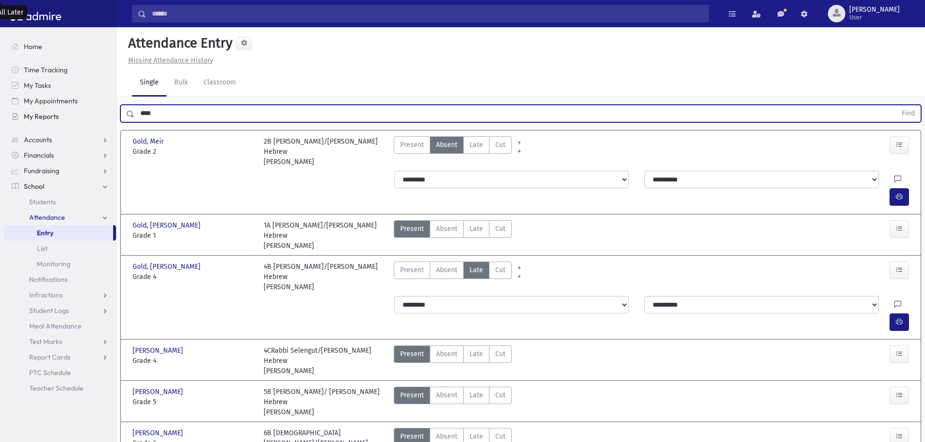
drag, startPoint x: 131, startPoint y: 112, endPoint x: 112, endPoint y: 117, distance: 20.1
click at [113, 112] on div "Search Results All Accounts" at bounding box center [462, 394] width 925 height 789
click at [482, 146] on span "Late" at bounding box center [477, 145] width 14 height 10
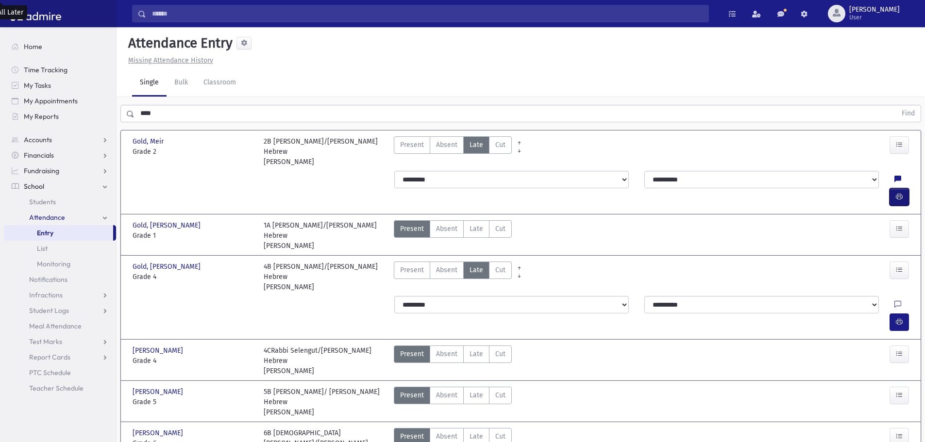
click at [901, 193] on icon "button" at bounding box center [899, 197] width 7 height 8
click at [471, 224] on span "Late" at bounding box center [477, 229] width 14 height 10
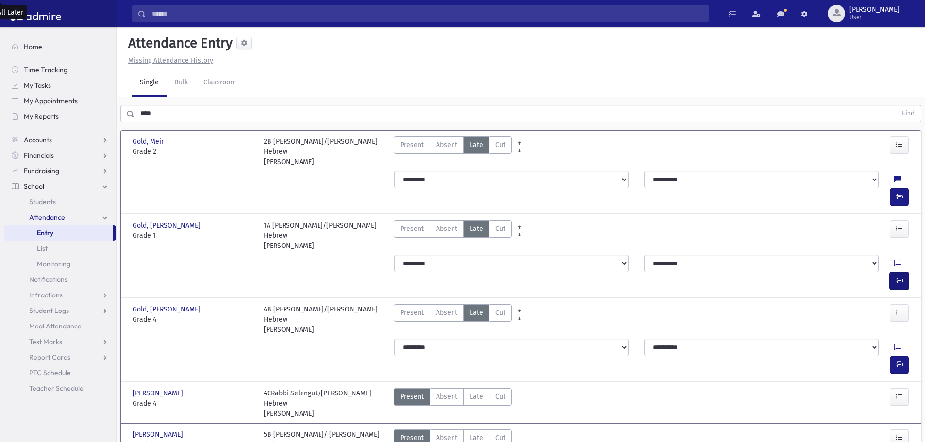
click at [898, 277] on icon "button" at bounding box center [899, 281] width 7 height 8
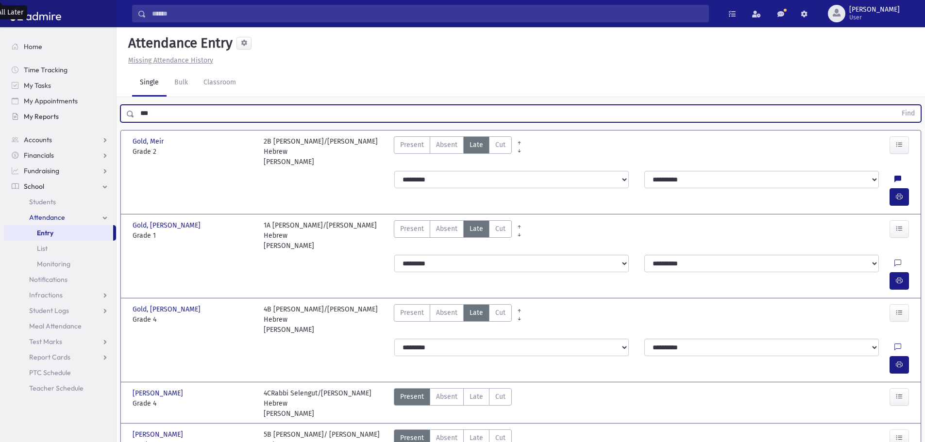
click at [896, 105] on button "Find" at bounding box center [908, 113] width 25 height 17
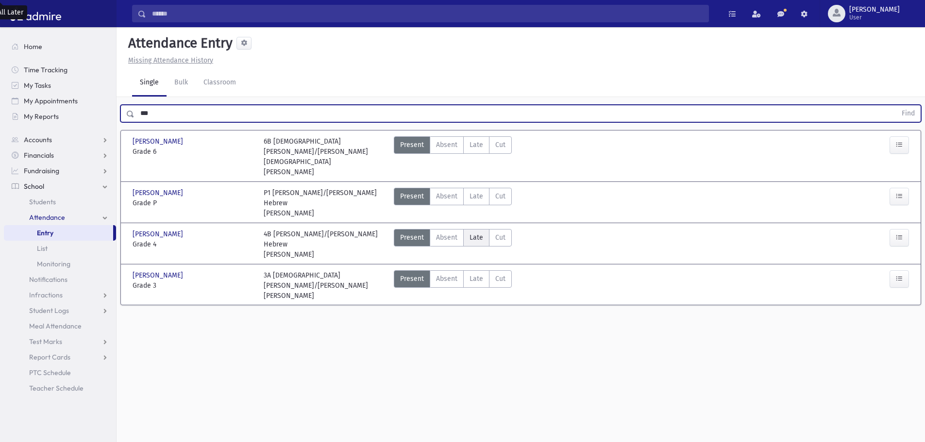
click at [472, 233] on span "Late" at bounding box center [477, 238] width 14 height 10
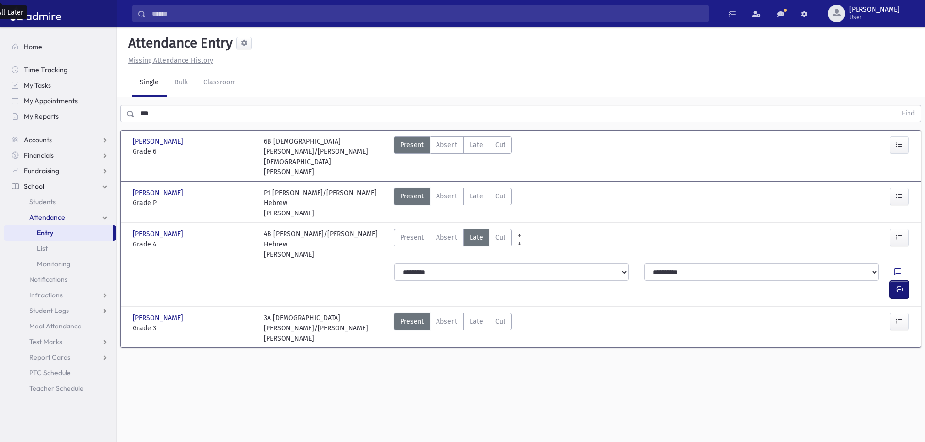
click at [893, 281] on button "button" at bounding box center [899, 289] width 19 height 17
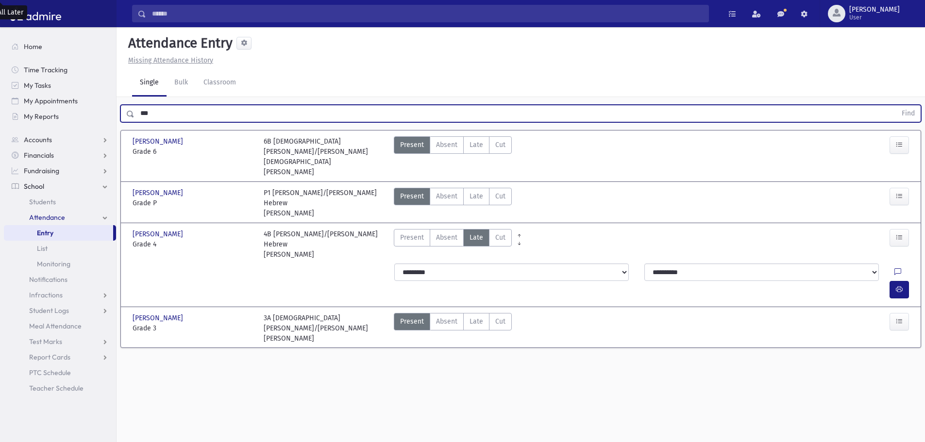
drag, startPoint x: 129, startPoint y: 117, endPoint x: 120, endPoint y: 118, distance: 8.9
click at [120, 118] on div "*** Find" at bounding box center [521, 111] width 808 height 29
click at [896, 105] on button "Find" at bounding box center [908, 113] width 25 height 17
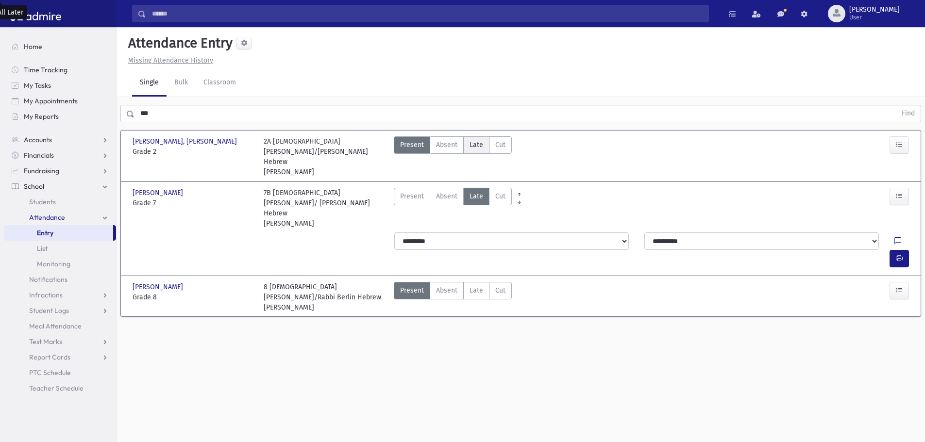
click at [470, 145] on span "Late" at bounding box center [477, 145] width 14 height 10
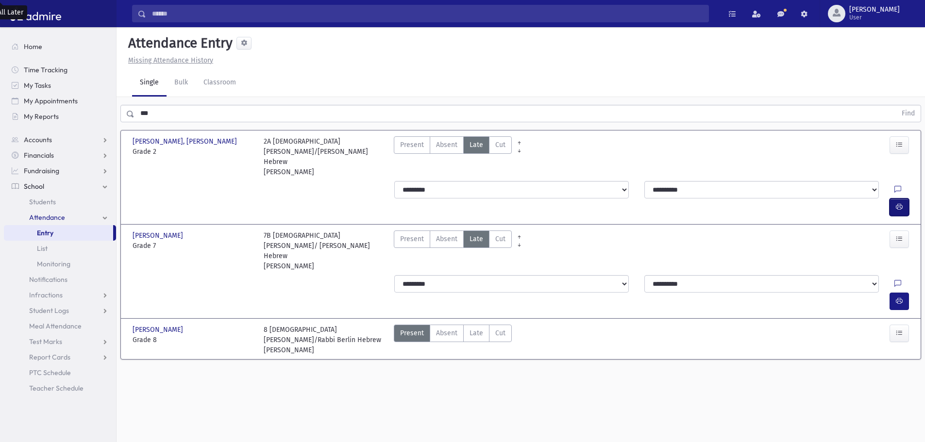
click at [897, 203] on icon "button" at bounding box center [899, 207] width 7 height 8
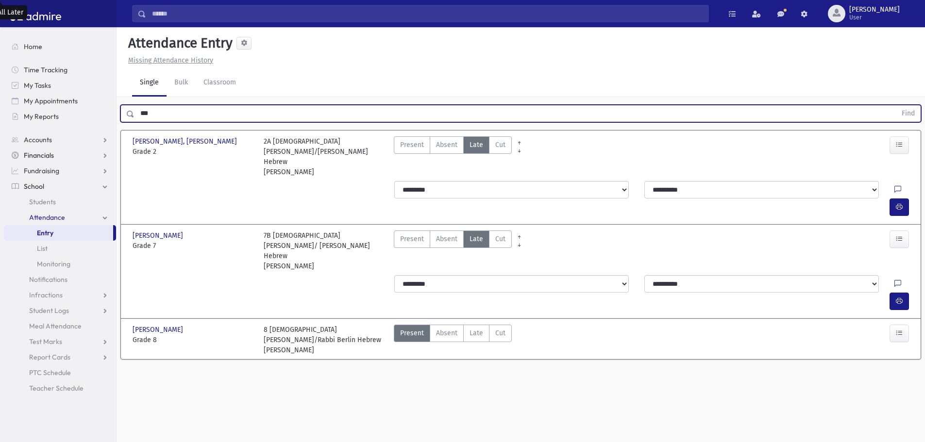
drag, startPoint x: 152, startPoint y: 108, endPoint x: 116, endPoint y: 154, distance: 59.5
click at [107, 118] on div "Search Results All Accounts" at bounding box center [462, 232] width 925 height 464
click at [896, 105] on button "Find" at bounding box center [908, 113] width 25 height 17
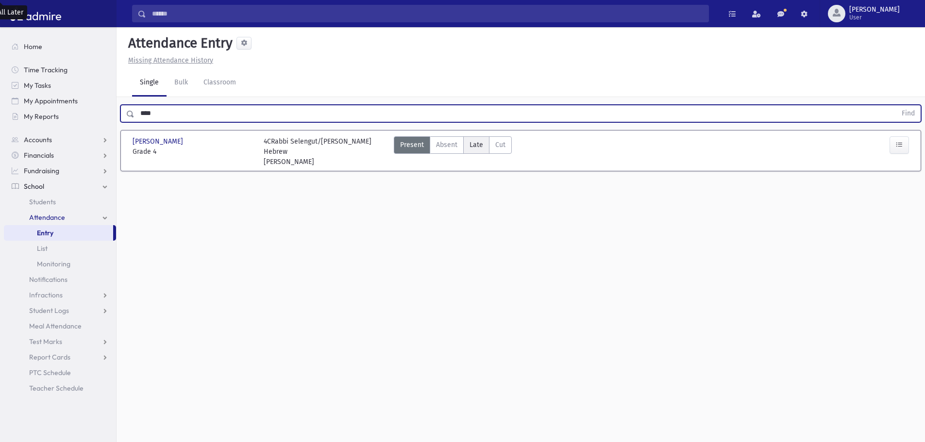
click at [483, 152] on label "Late Late" at bounding box center [476, 144] width 26 height 17
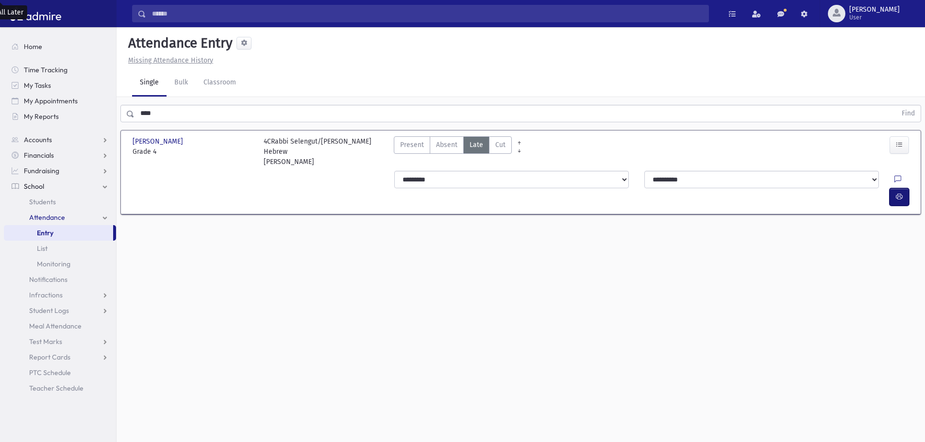
click at [901, 193] on icon "button" at bounding box center [899, 197] width 7 height 8
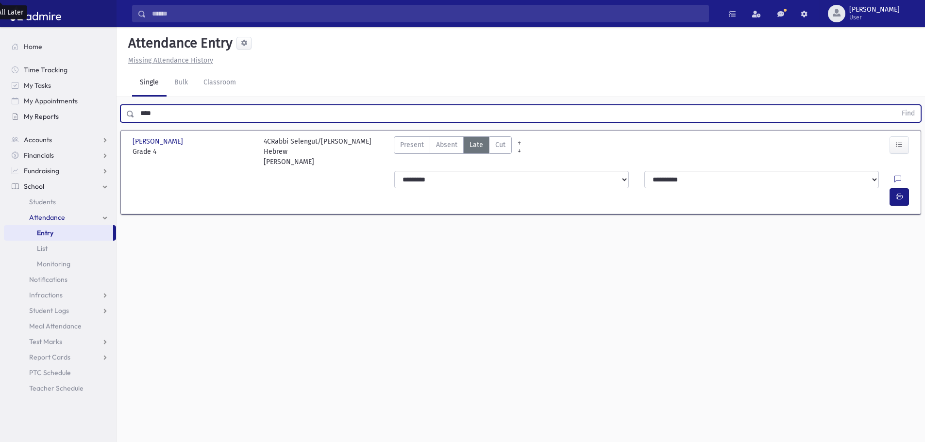
drag, startPoint x: 175, startPoint y: 114, endPoint x: 104, endPoint y: 113, distance: 70.4
click at [105, 113] on div "Search Results All Accounts" at bounding box center [462, 232] width 925 height 464
click at [896, 105] on button "Find" at bounding box center [908, 113] width 25 height 17
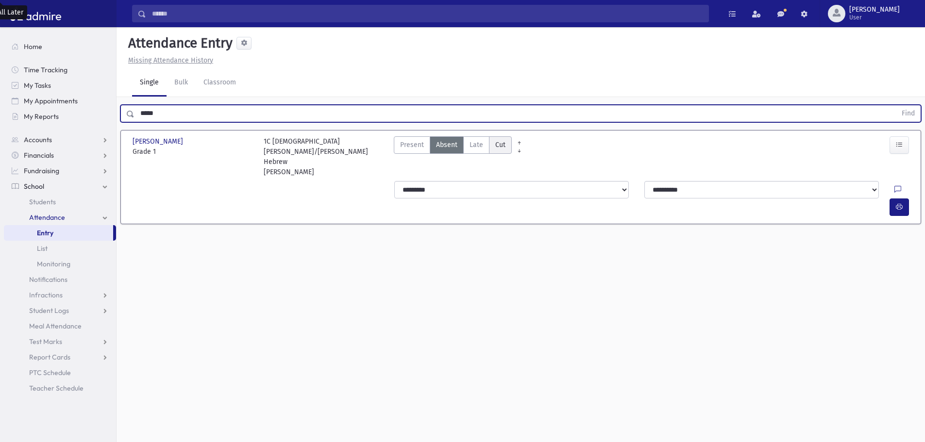
click at [478, 148] on span "Late" at bounding box center [477, 145] width 14 height 10
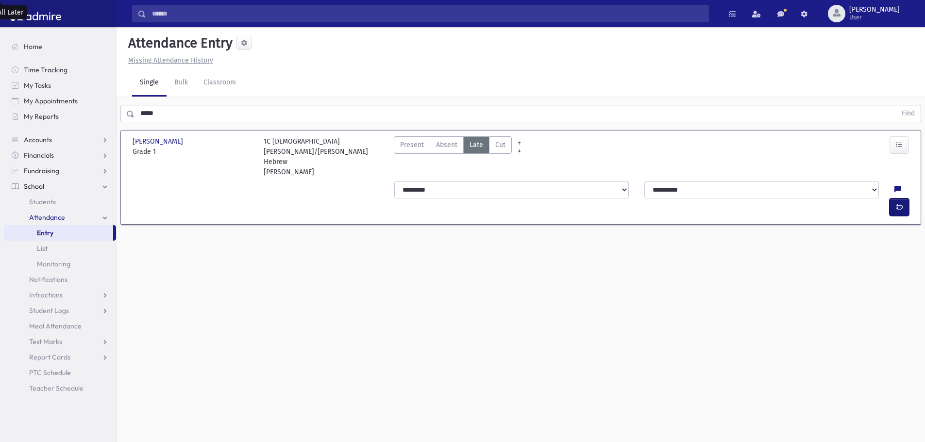
click at [896, 203] on icon "button" at bounding box center [899, 207] width 7 height 8
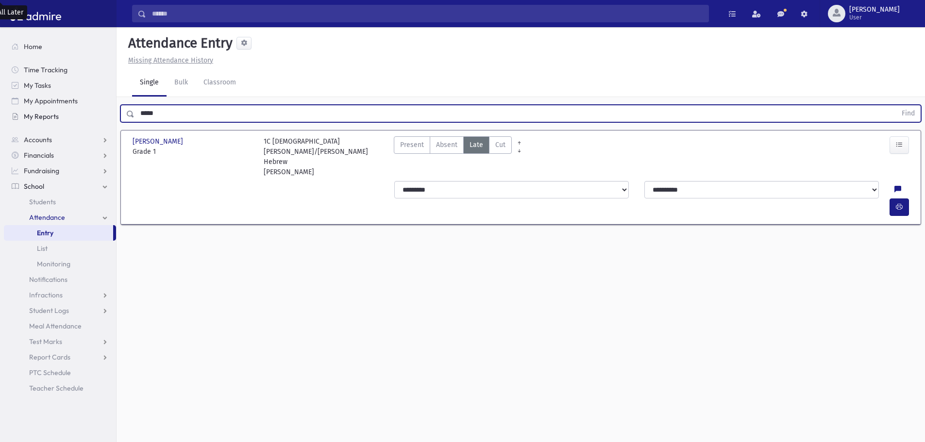
drag, startPoint x: 61, startPoint y: 109, endPoint x: 49, endPoint y: 117, distance: 14.4
click at [49, 116] on div "Search Results All Accounts" at bounding box center [462, 232] width 925 height 464
click at [896, 105] on button "Find" at bounding box center [908, 113] width 25 height 17
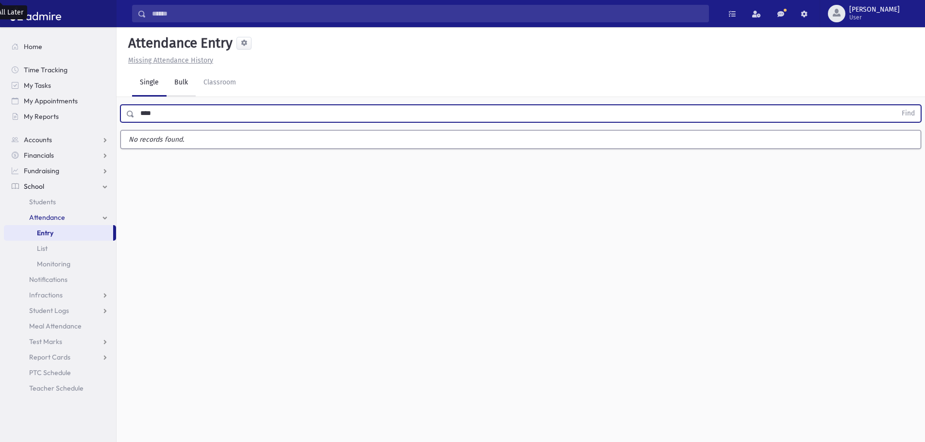
click at [896, 105] on button "Find" at bounding box center [908, 113] width 25 height 17
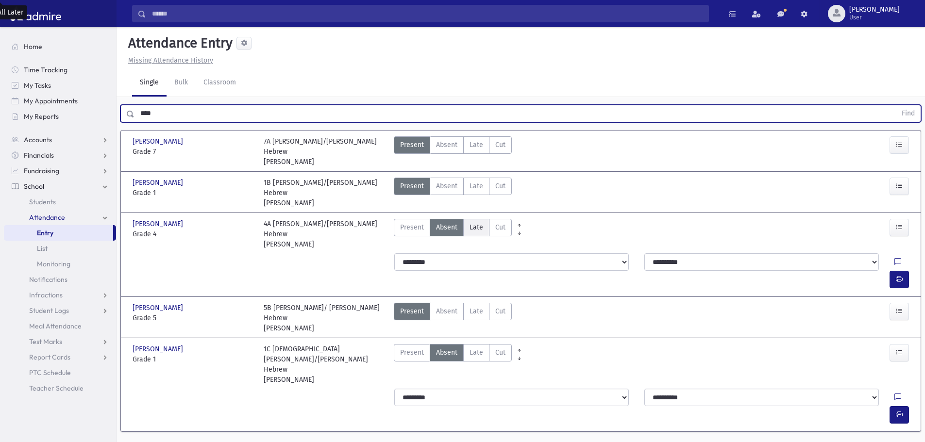
click at [481, 222] on span "Late" at bounding box center [477, 227] width 14 height 10
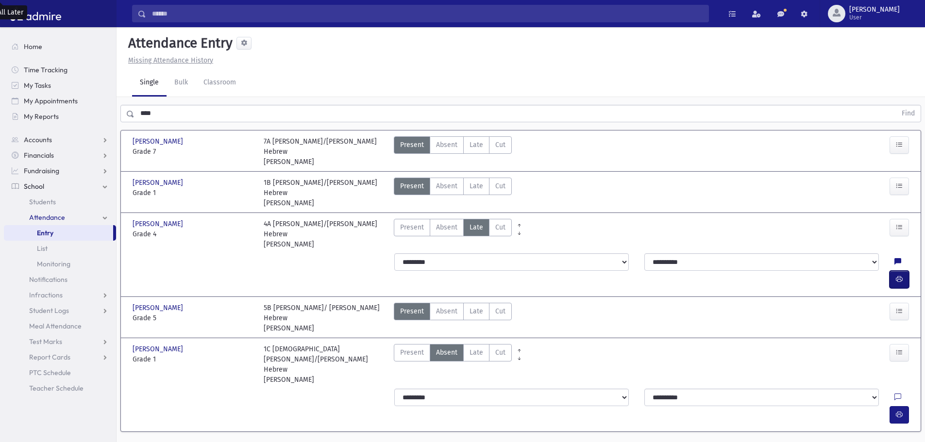
click at [892, 271] on button "button" at bounding box center [899, 279] width 19 height 17
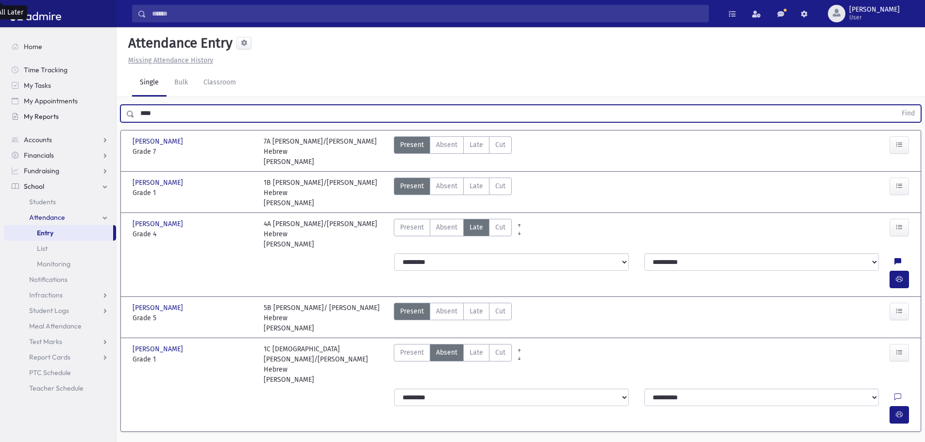
drag, startPoint x: 163, startPoint y: 109, endPoint x: 113, endPoint y: 113, distance: 49.6
click at [113, 113] on div "Search Results All Accounts" at bounding box center [462, 234] width 925 height 468
click at [896, 105] on button "Find" at bounding box center [908, 113] width 25 height 17
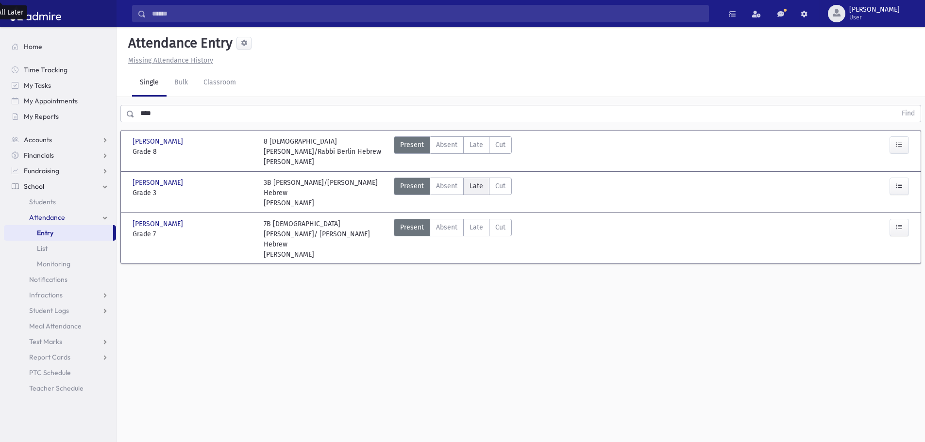
click at [484, 191] on label "Late Late" at bounding box center [476, 186] width 26 height 17
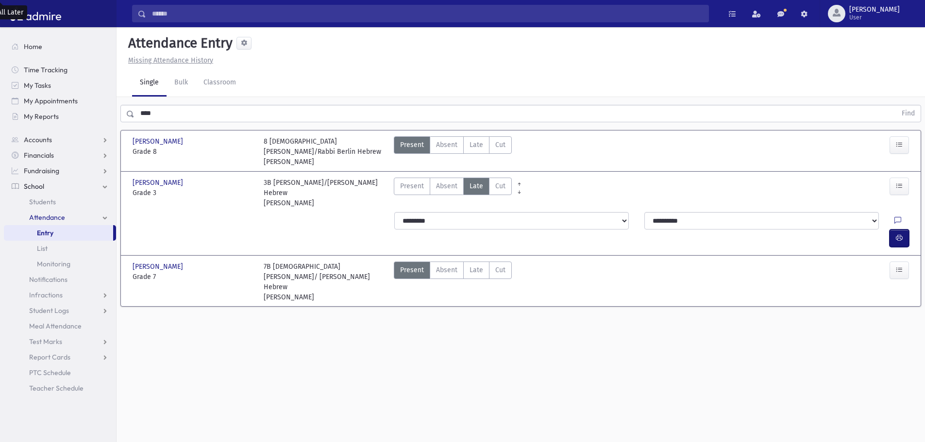
click at [901, 234] on icon "button" at bounding box center [899, 238] width 7 height 8
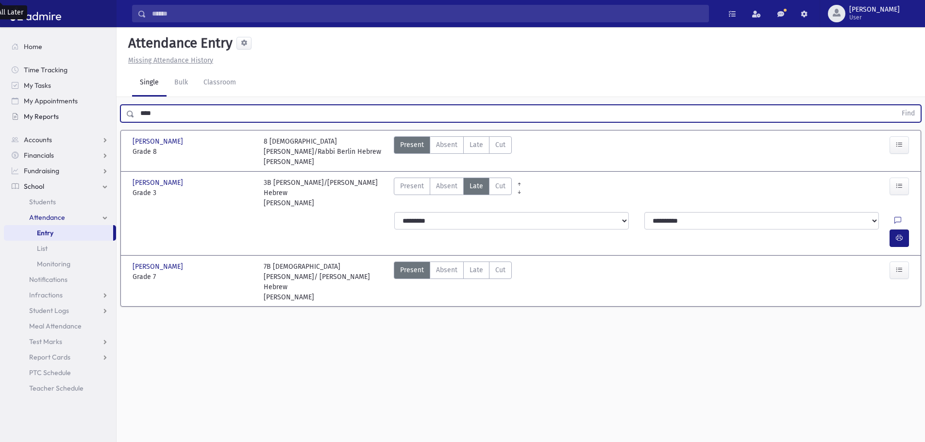
drag, startPoint x: 175, startPoint y: 118, endPoint x: 68, endPoint y: 122, distance: 106.4
click at [69, 122] on div "Search Results All Accounts" at bounding box center [462, 232] width 925 height 464
click at [896, 105] on button "Find" at bounding box center [908, 113] width 25 height 17
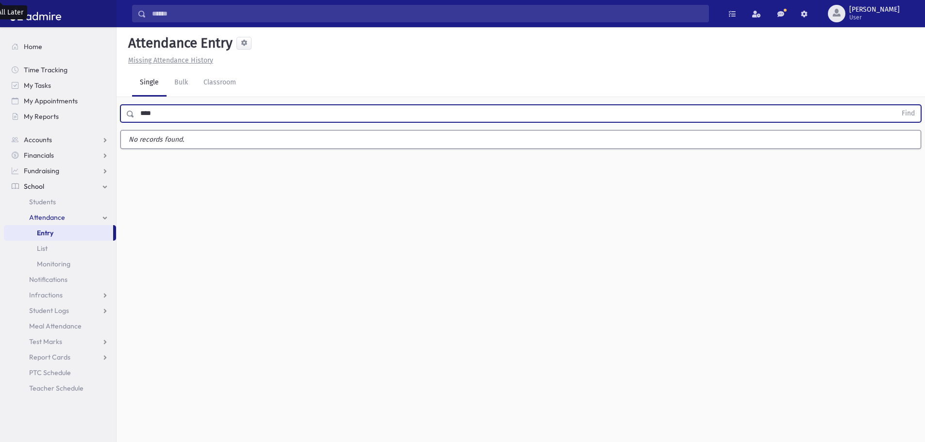
click at [896, 105] on button "Find" at bounding box center [908, 113] width 25 height 17
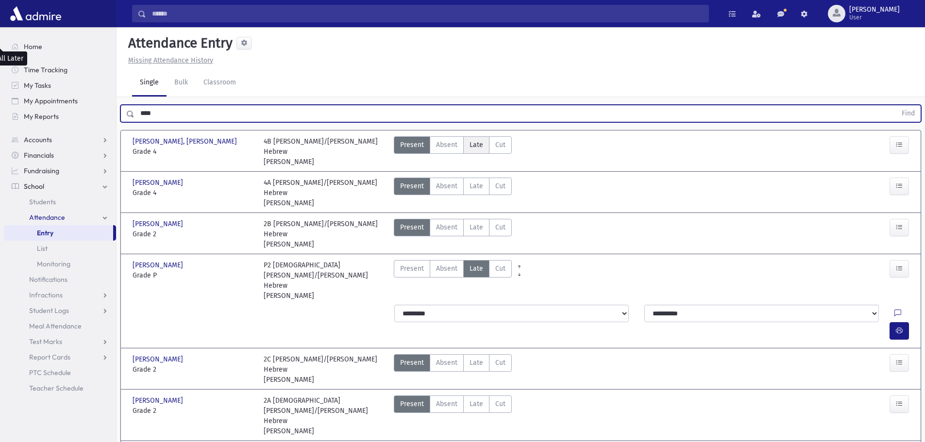
click at [474, 140] on span "Late" at bounding box center [477, 145] width 14 height 10
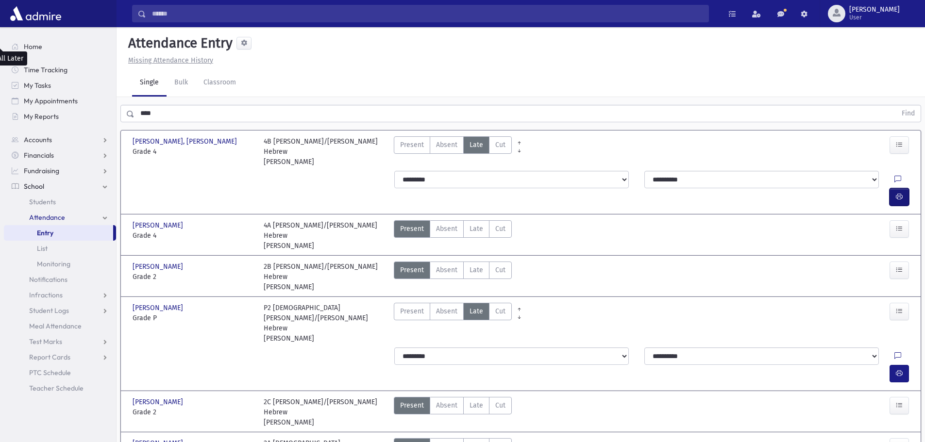
click at [899, 193] on icon "button" at bounding box center [899, 197] width 7 height 8
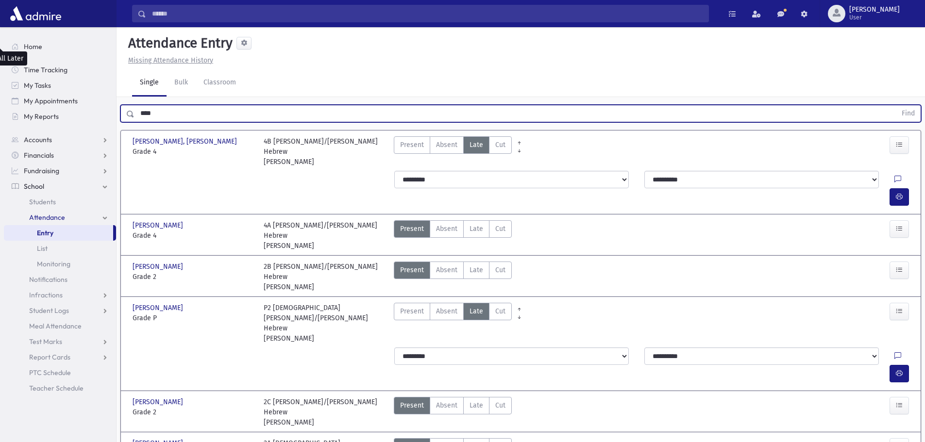
drag, startPoint x: 167, startPoint y: 59, endPoint x: 127, endPoint y: 66, distance: 40.4
click at [129, 105] on div "**** Find" at bounding box center [520, 113] width 801 height 17
click at [896, 105] on button "Find" at bounding box center [908, 113] width 25 height 17
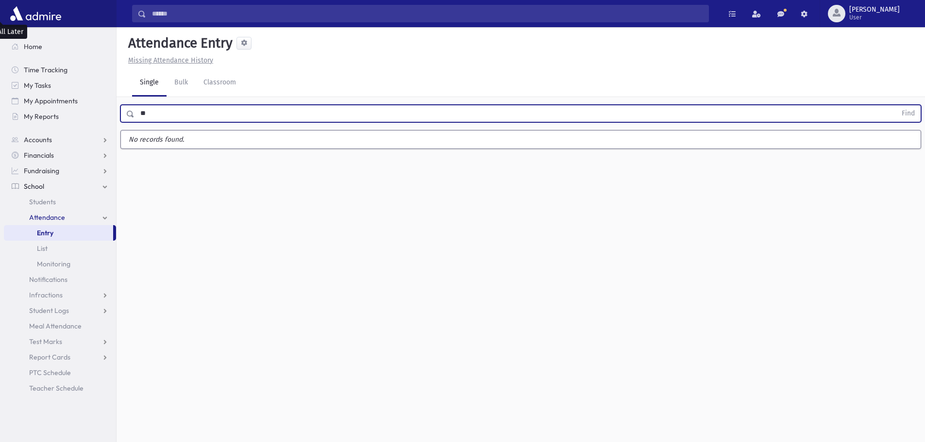
type input "*"
click at [896, 105] on button "Find" at bounding box center [908, 113] width 25 height 17
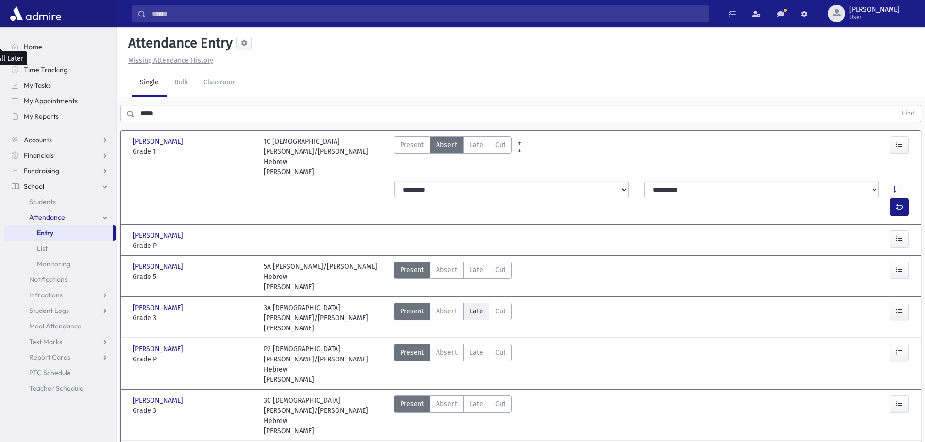
click at [482, 306] on span "Late" at bounding box center [477, 311] width 14 height 10
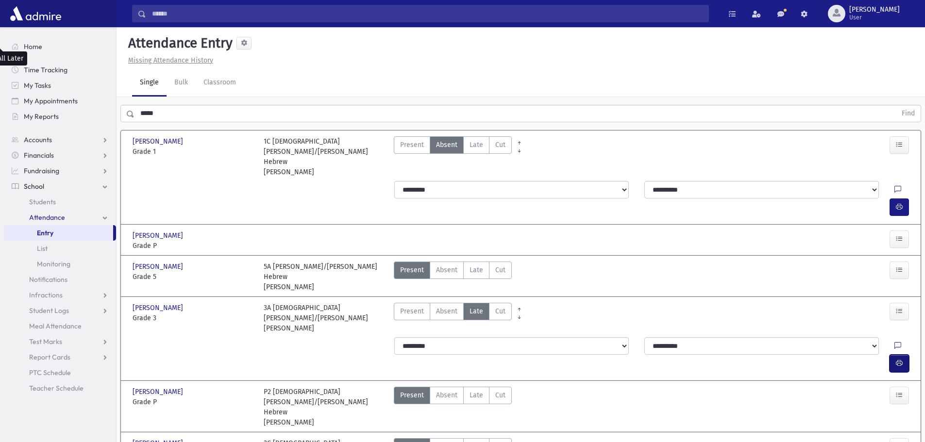
click at [896, 359] on icon "button" at bounding box center [899, 363] width 7 height 8
click at [474, 140] on span "Late" at bounding box center [477, 145] width 14 height 10
click at [896, 203] on icon "button" at bounding box center [899, 207] width 7 height 8
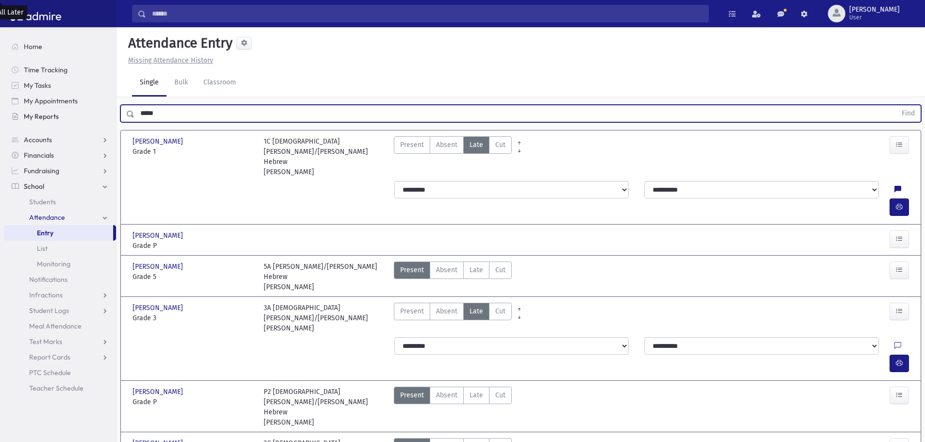
drag, startPoint x: 161, startPoint y: 113, endPoint x: 75, endPoint y: 118, distance: 86.5
click at [75, 118] on div "Search Results All Accounts" at bounding box center [462, 327] width 925 height 655
click at [896, 105] on button "Find" at bounding box center [908, 113] width 25 height 17
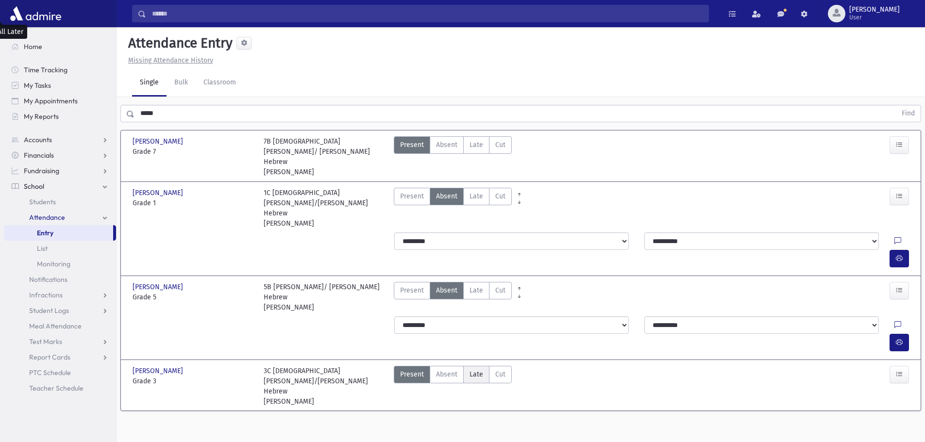
click at [478, 370] on span "Late" at bounding box center [477, 375] width 14 height 10
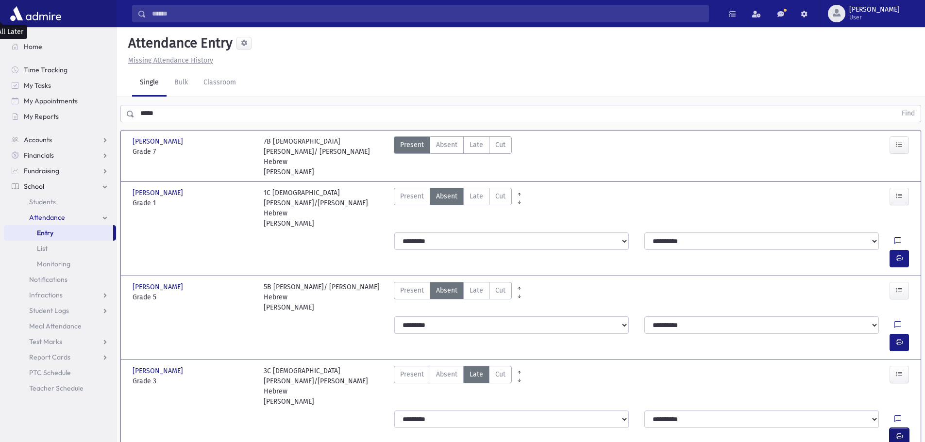
click at [897, 433] on icon "button" at bounding box center [899, 437] width 7 height 8
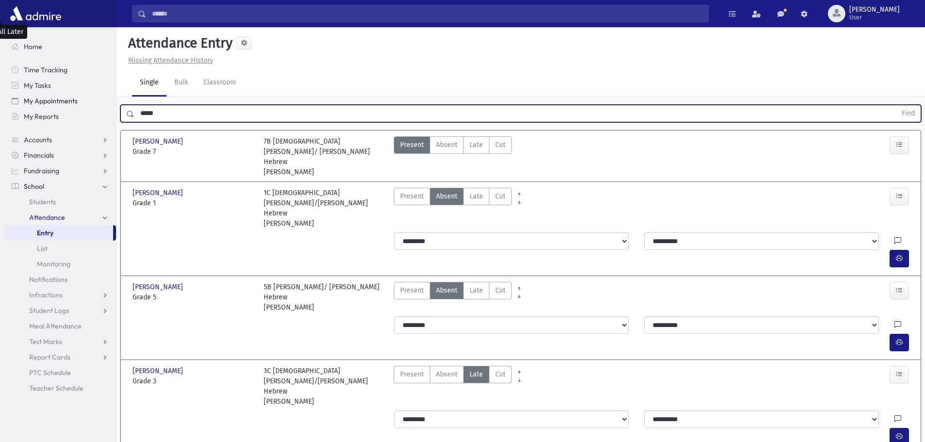
drag, startPoint x: 173, startPoint y: 86, endPoint x: 101, endPoint y: 100, distance: 73.6
click at [99, 97] on div "Search Results All Accounts" at bounding box center [462, 245] width 925 height 490
drag, startPoint x: 472, startPoint y: 154, endPoint x: 522, endPoint y: 168, distance: 52.0
click at [472, 191] on span "Late" at bounding box center [477, 196] width 14 height 10
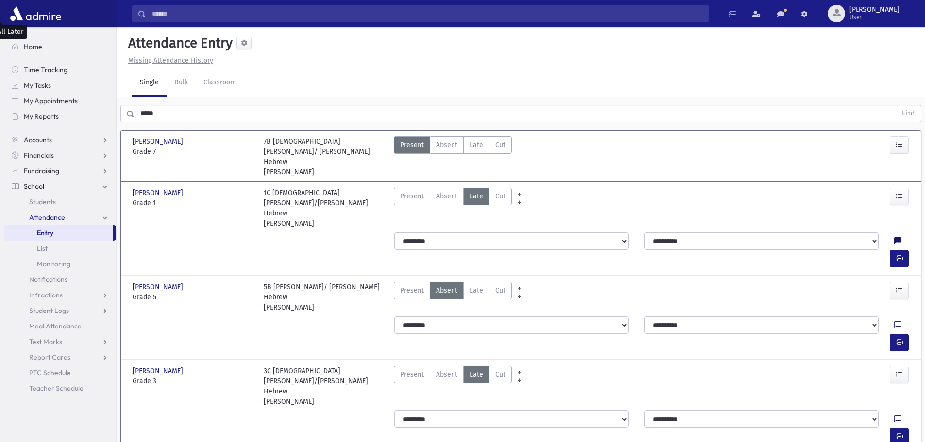
click at [894, 237] on icon at bounding box center [897, 241] width 7 height 8
click at [900, 277] on button "Save" at bounding box center [899, 285] width 28 height 17
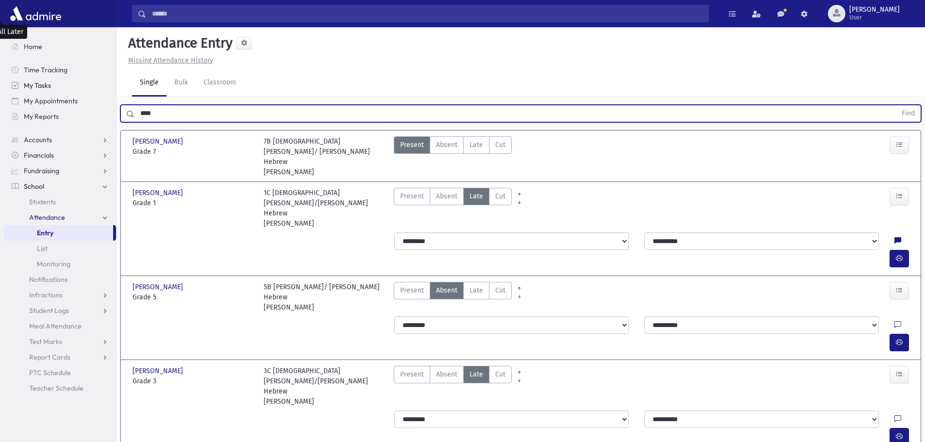
click at [896, 105] on button "Find" at bounding box center [908, 113] width 25 height 17
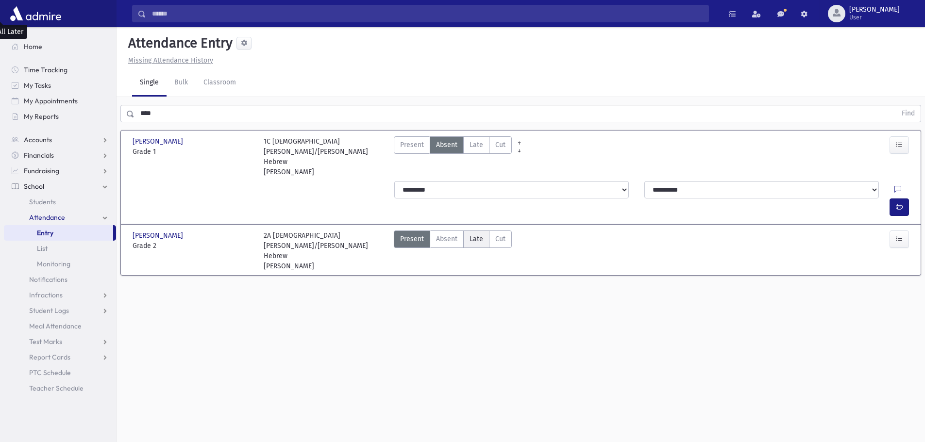
click at [481, 234] on span "Late" at bounding box center [477, 239] width 14 height 10
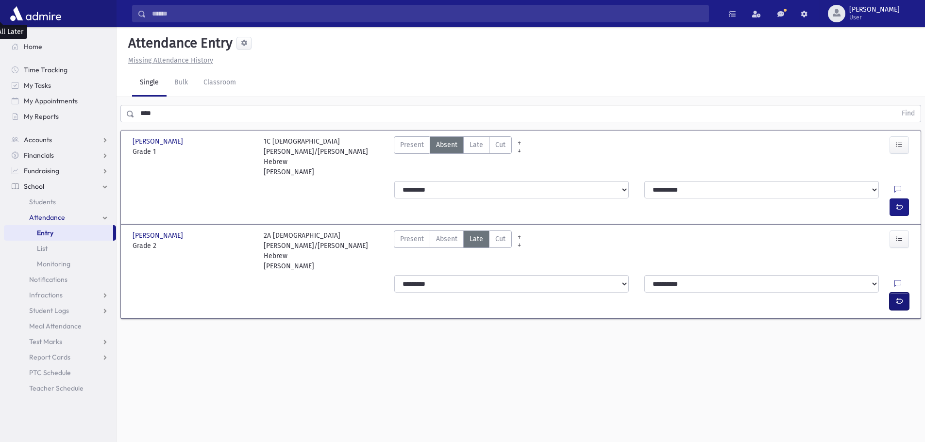
click at [898, 297] on icon "button" at bounding box center [899, 301] width 7 height 8
click at [472, 140] on span "Late" at bounding box center [477, 145] width 14 height 10
click at [906, 199] on button "button" at bounding box center [899, 207] width 19 height 17
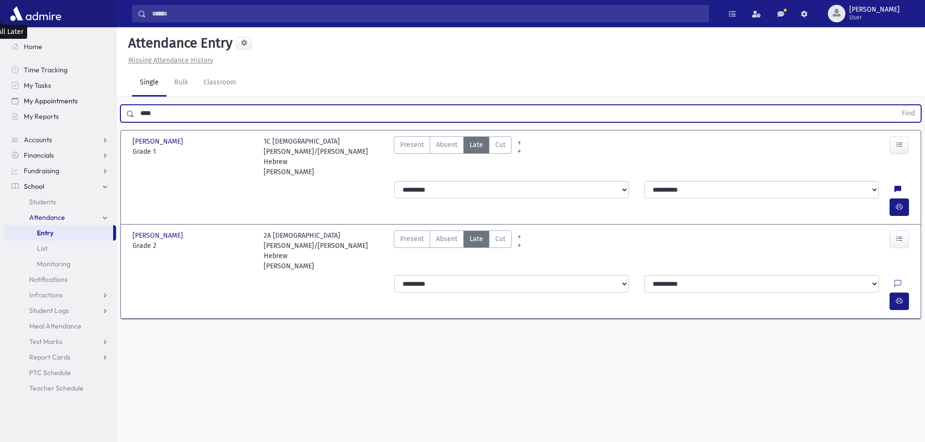
drag, startPoint x: 143, startPoint y: 97, endPoint x: 69, endPoint y: 105, distance: 73.8
click at [69, 105] on div "Search Results All Accounts" at bounding box center [462, 232] width 925 height 464
click at [896, 105] on button "Find" at bounding box center [908, 113] width 25 height 17
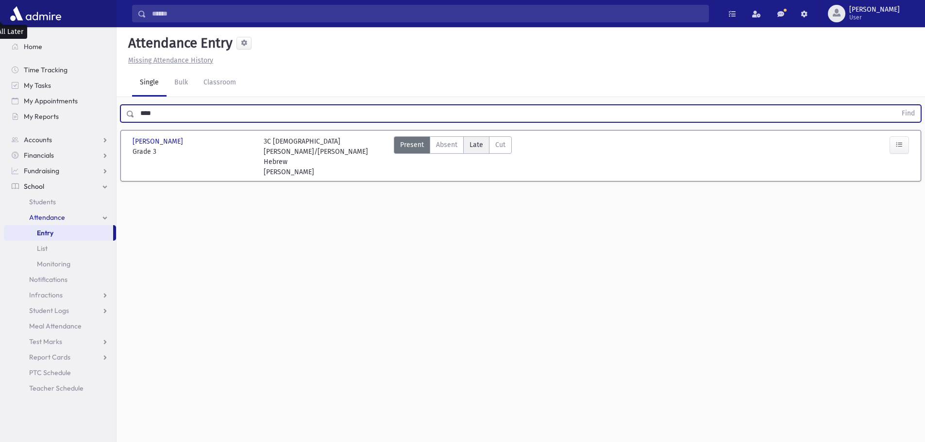
click at [476, 140] on span "Late" at bounding box center [477, 145] width 14 height 10
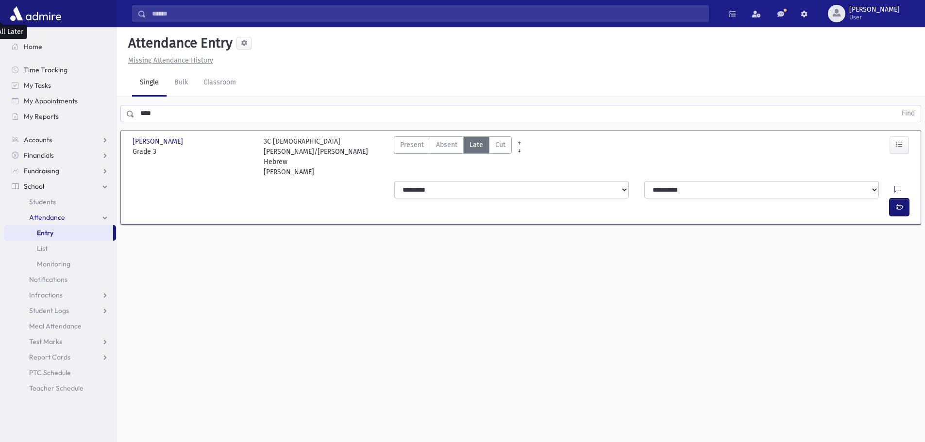
click at [897, 203] on icon "button" at bounding box center [899, 207] width 7 height 8
drag, startPoint x: 158, startPoint y: 95, endPoint x: 84, endPoint y: 104, distance: 74.4
click at [84, 104] on div "Search Results All Accounts" at bounding box center [462, 232] width 925 height 464
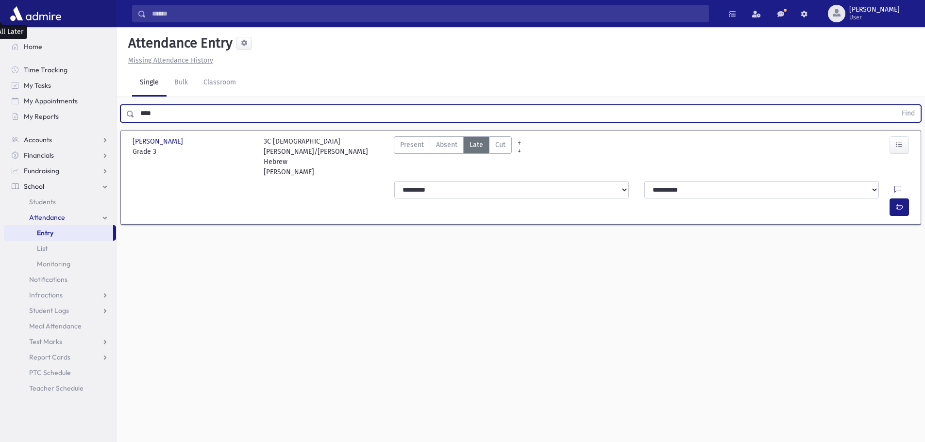
click at [896, 105] on button "Find" at bounding box center [908, 113] width 25 height 17
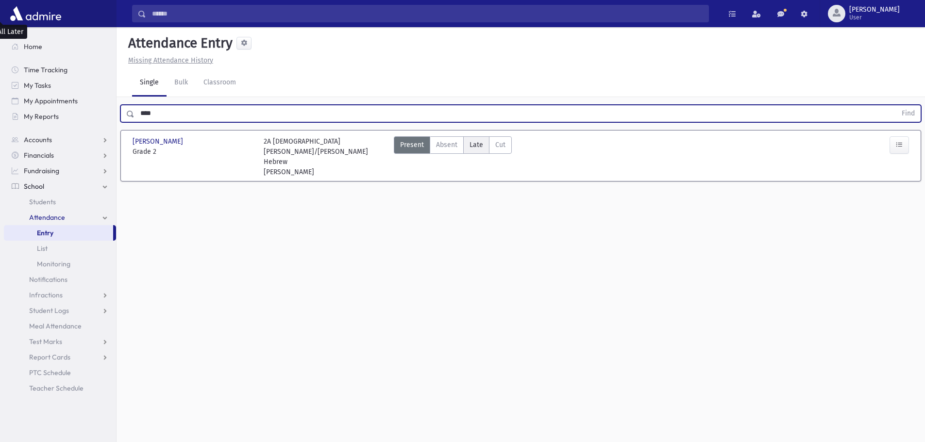
click at [475, 140] on span "Late" at bounding box center [477, 145] width 14 height 10
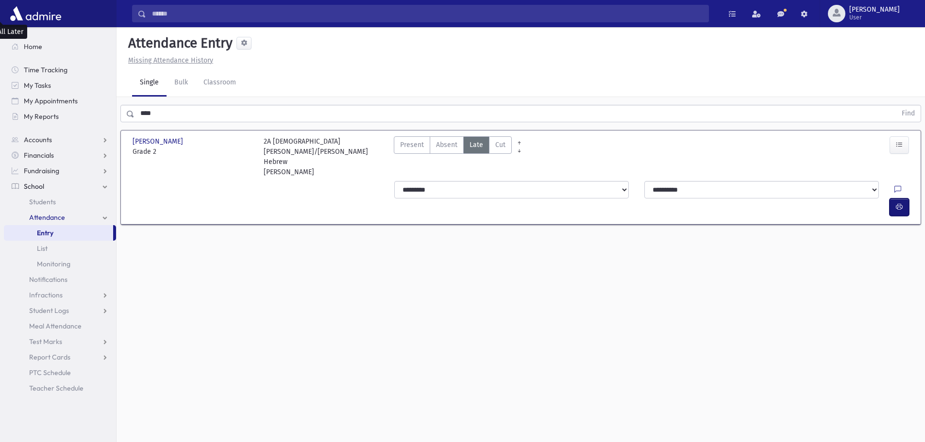
click at [898, 203] on icon "button" at bounding box center [899, 207] width 7 height 8
drag, startPoint x: 157, startPoint y: 94, endPoint x: 87, endPoint y: 102, distance: 70.9
click at [87, 102] on div "Search Results All Accounts" at bounding box center [462, 232] width 925 height 464
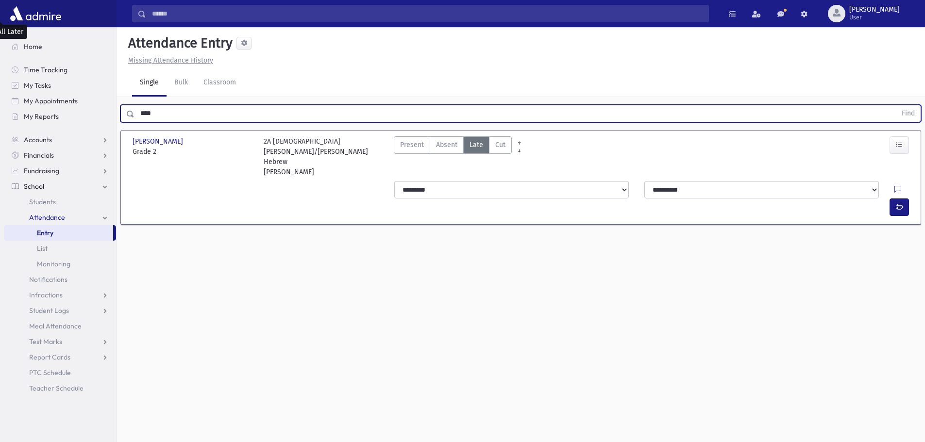
click at [896, 105] on button "Find" at bounding box center [908, 113] width 25 height 17
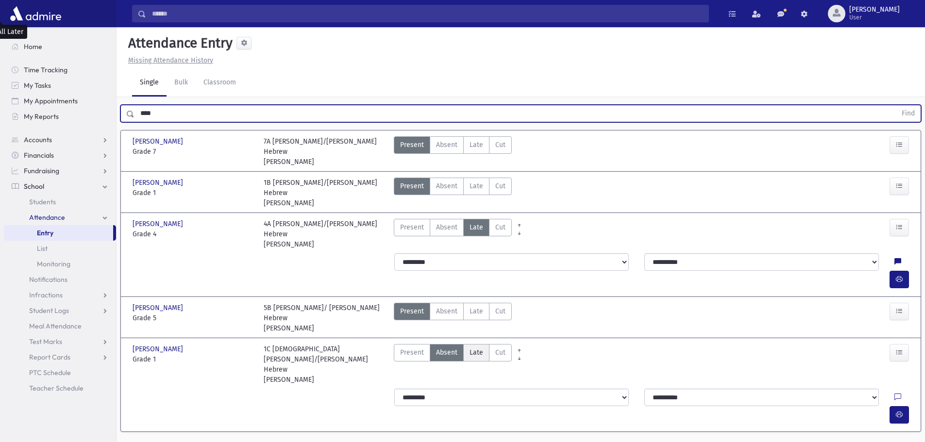
click at [479, 348] on span "Late" at bounding box center [477, 353] width 14 height 10
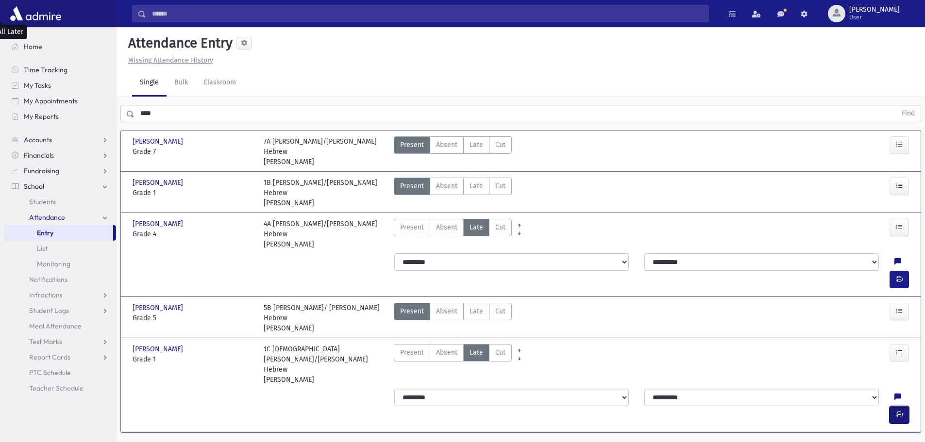
click at [901, 411] on icon "button" at bounding box center [899, 415] width 7 height 8
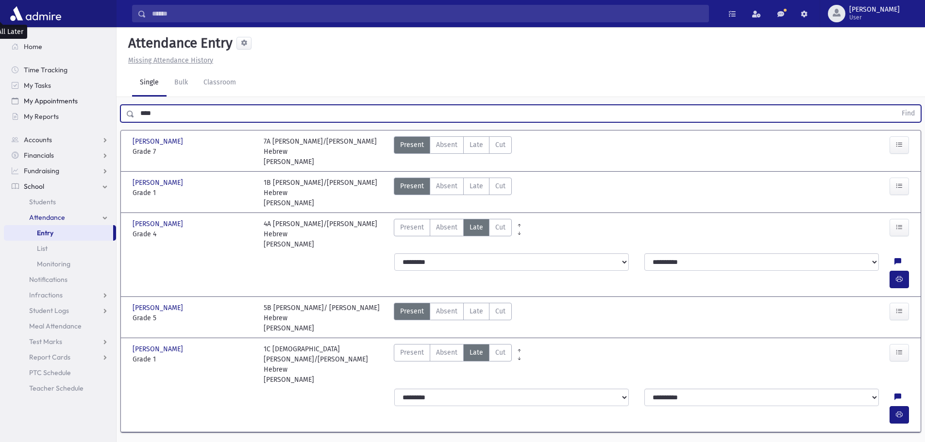
drag, startPoint x: 150, startPoint y: 93, endPoint x: 116, endPoint y: 96, distance: 34.1
click at [116, 95] on div "Search Results All Accounts" at bounding box center [462, 234] width 925 height 469
drag, startPoint x: 138, startPoint y: 95, endPoint x: 129, endPoint y: 97, distance: 9.9
click at [129, 105] on div "**** Find" at bounding box center [520, 113] width 801 height 17
click at [896, 105] on button "Find" at bounding box center [908, 113] width 25 height 17
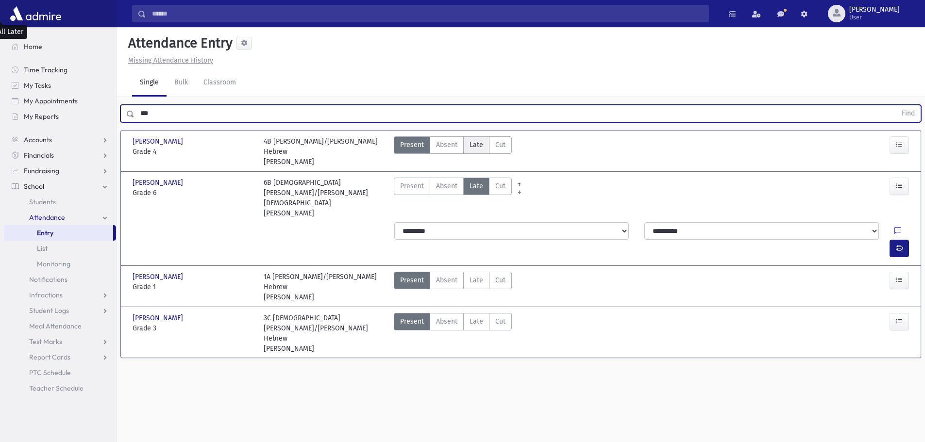
click at [471, 140] on span "Late" at bounding box center [477, 145] width 14 height 10
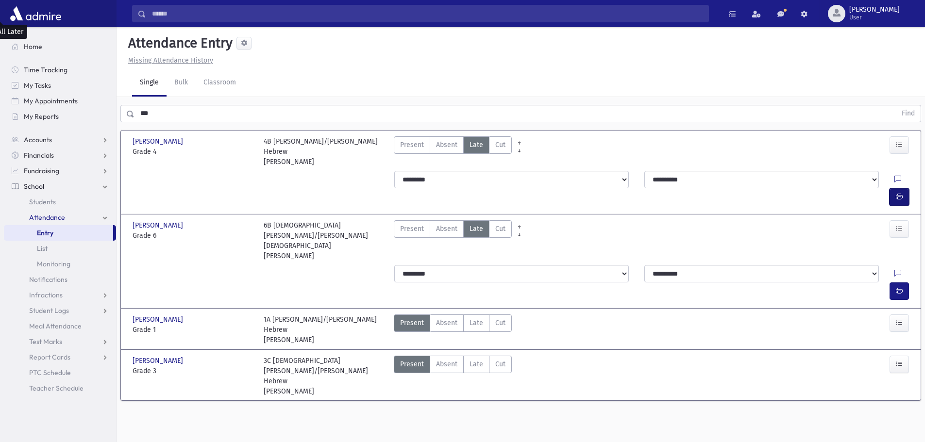
click at [902, 188] on button "button" at bounding box center [899, 196] width 19 height 17
drag, startPoint x: 151, startPoint y: 82, endPoint x: 82, endPoint y: 89, distance: 70.3
click at [82, 89] on div "Search Results All Accounts" at bounding box center [462, 232] width 925 height 464
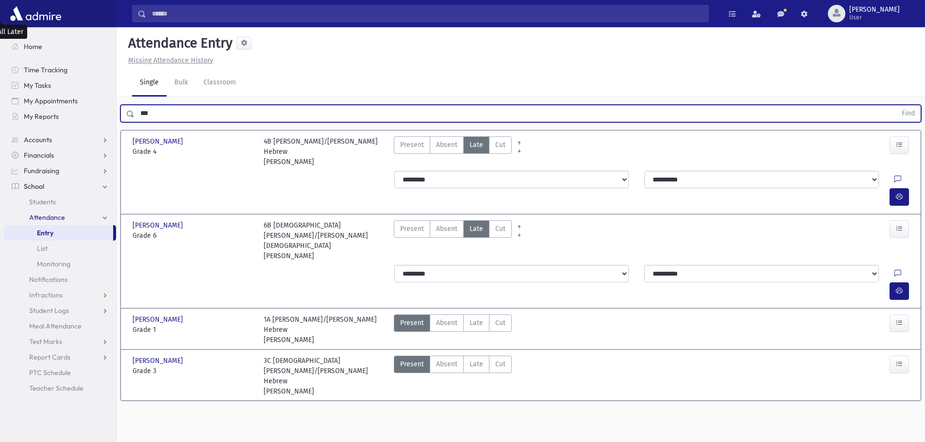
click at [896, 105] on button "Find" at bounding box center [908, 113] width 25 height 17
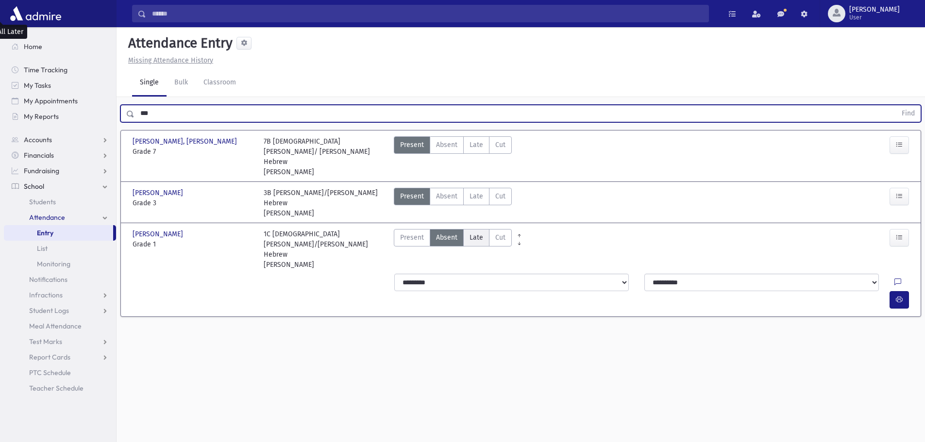
drag, startPoint x: 476, startPoint y: 193, endPoint x: 594, endPoint y: 203, distance: 118.0
click at [479, 233] on span "Late" at bounding box center [477, 238] width 14 height 10
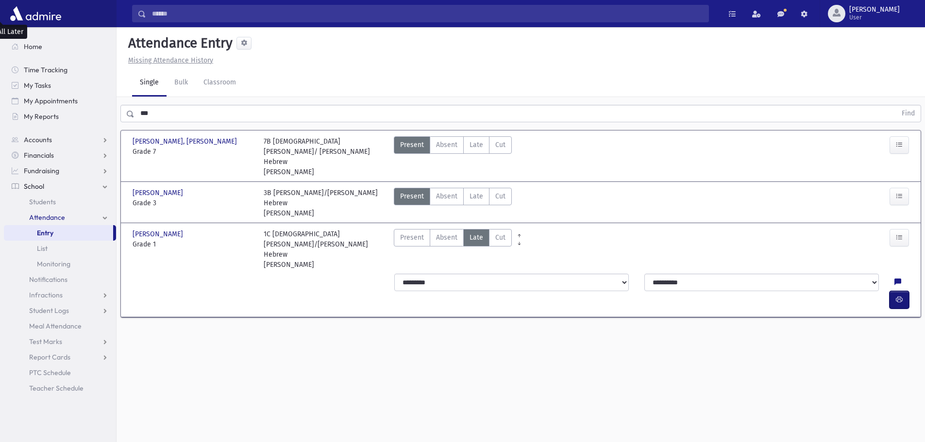
click at [891, 291] on button "button" at bounding box center [899, 299] width 19 height 17
click at [477, 191] on span "Late" at bounding box center [477, 196] width 14 height 10
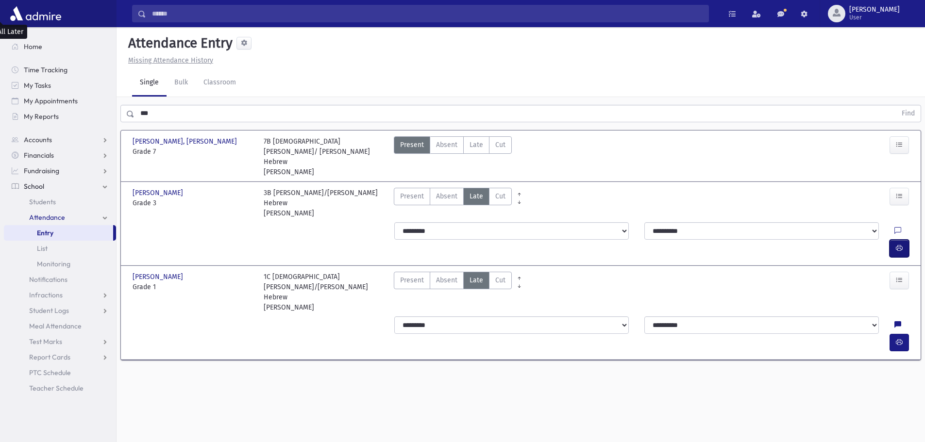
click at [899, 244] on icon "button" at bounding box center [899, 248] width 7 height 8
drag, startPoint x: 137, startPoint y: 84, endPoint x: 94, endPoint y: 96, distance: 44.3
click at [94, 96] on div "Search Results All Accounts" at bounding box center [462, 232] width 925 height 464
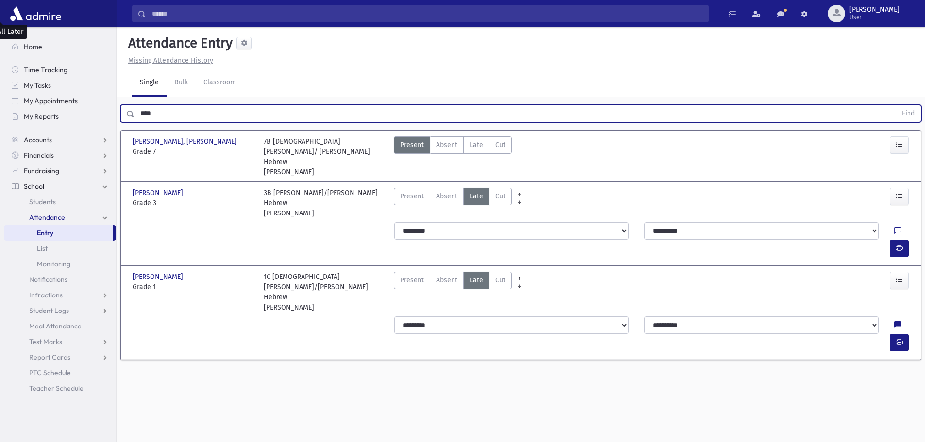
click at [896, 105] on button "Find" at bounding box center [908, 113] width 25 height 17
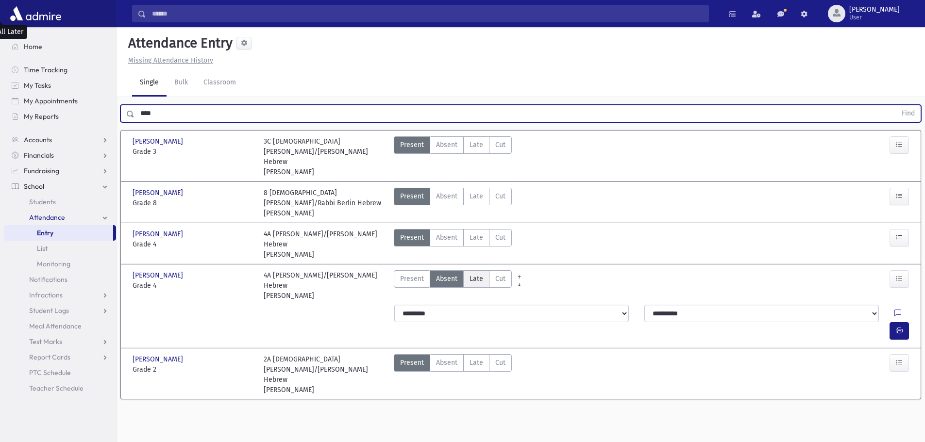
click at [472, 274] on span "Late" at bounding box center [477, 279] width 14 height 10
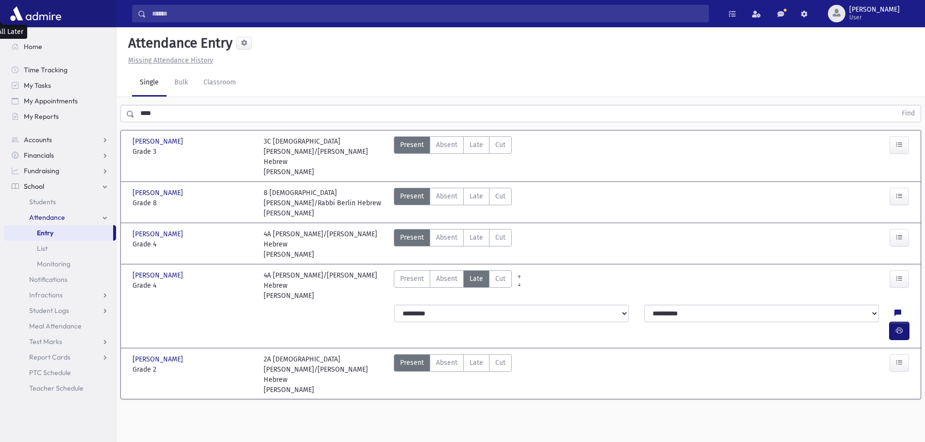
click at [894, 322] on button "button" at bounding box center [899, 330] width 19 height 17
click at [480, 358] on span "Late" at bounding box center [477, 363] width 14 height 10
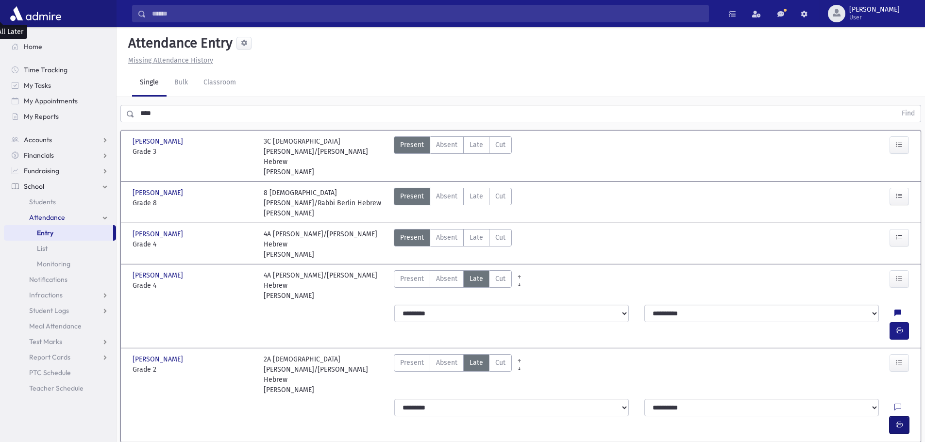
click at [901, 421] on icon "button" at bounding box center [899, 425] width 7 height 8
drag, startPoint x: 135, startPoint y: 94, endPoint x: 118, endPoint y: 94, distance: 16.5
click at [118, 97] on div "**** Find" at bounding box center [521, 111] width 808 height 29
click at [244, 387] on div "Attendance Entry Missing Attendance History Single Bulk Classroom **** Find [PE…" at bounding box center [521, 242] width 808 height 430
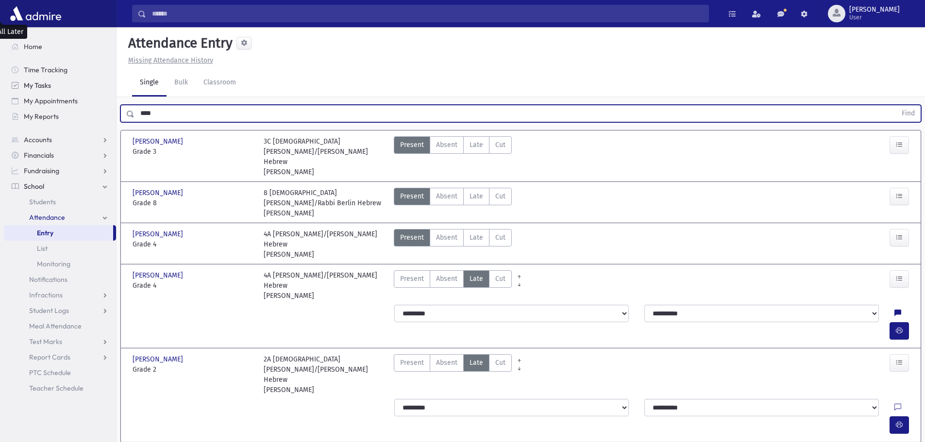
drag, startPoint x: 172, startPoint y: 97, endPoint x: 88, endPoint y: 92, distance: 84.6
click at [88, 92] on div "Search Results All Accounts" at bounding box center [462, 239] width 925 height 479
click at [896, 105] on button "Find" at bounding box center [908, 113] width 25 height 17
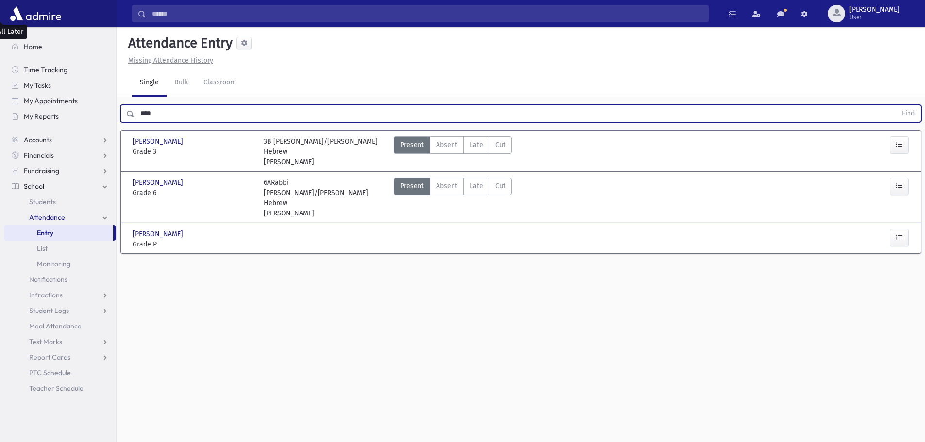
drag, startPoint x: 480, startPoint y: 118, endPoint x: 539, endPoint y: 153, distance: 69.3
click at [480, 140] on span "Late" at bounding box center [477, 145] width 14 height 10
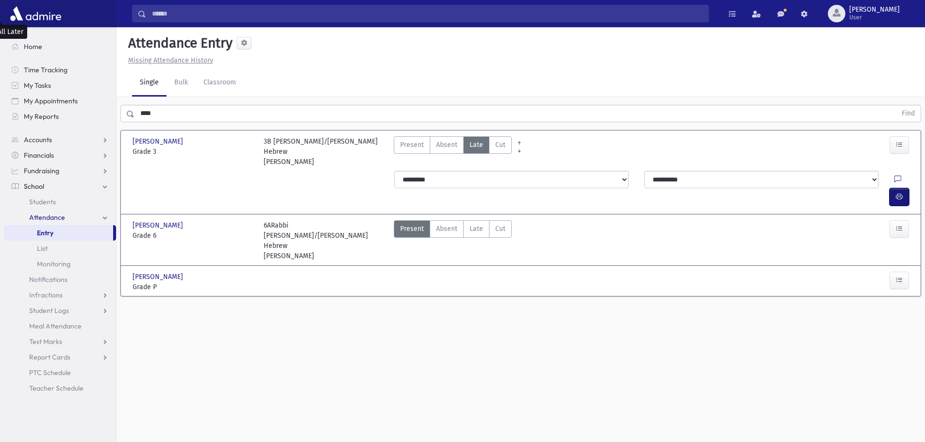
click at [896, 193] on icon "button" at bounding box center [899, 197] width 7 height 8
drag, startPoint x: 160, startPoint y: 96, endPoint x: 118, endPoint y: 113, distance: 45.5
click at [110, 109] on div "Search Results All Accounts" at bounding box center [462, 232] width 925 height 464
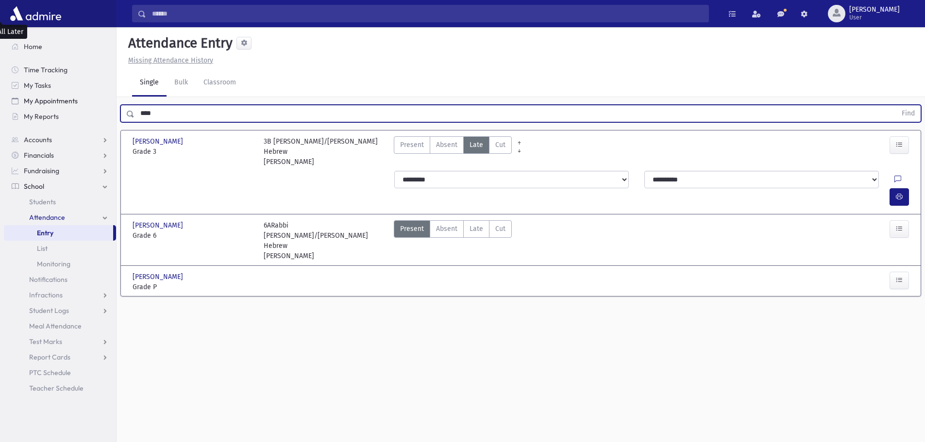
click at [896, 105] on button "Find" at bounding box center [908, 113] width 25 height 17
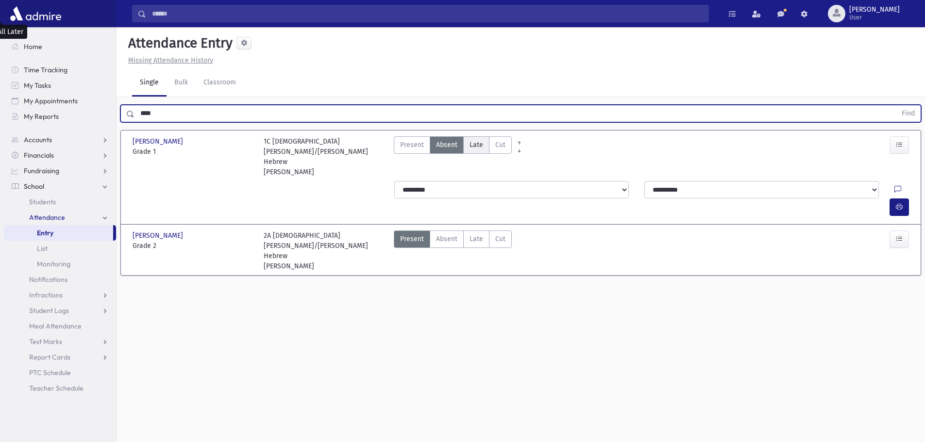
click at [476, 140] on span "Late" at bounding box center [477, 145] width 14 height 10
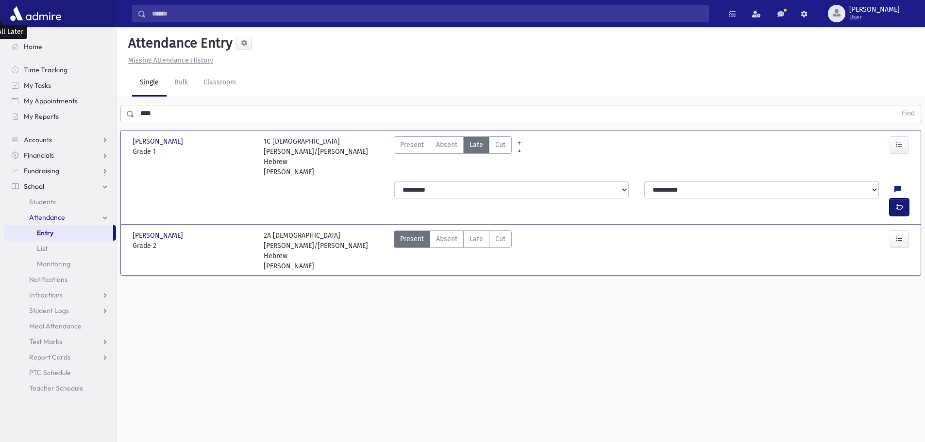
click at [896, 203] on icon "button" at bounding box center [899, 207] width 7 height 8
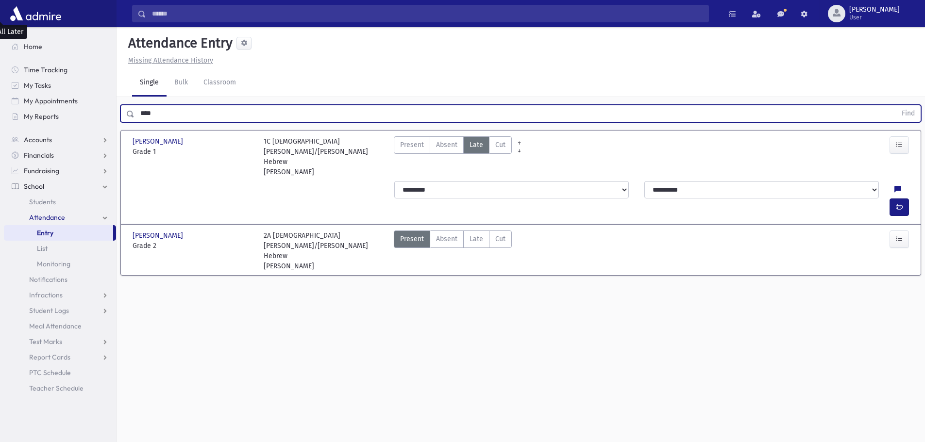
drag, startPoint x: 153, startPoint y: 91, endPoint x: 116, endPoint y: 91, distance: 37.4
click at [118, 97] on div "**** Find" at bounding box center [521, 111] width 808 height 29
click at [896, 105] on button "Find" at bounding box center [908, 113] width 25 height 17
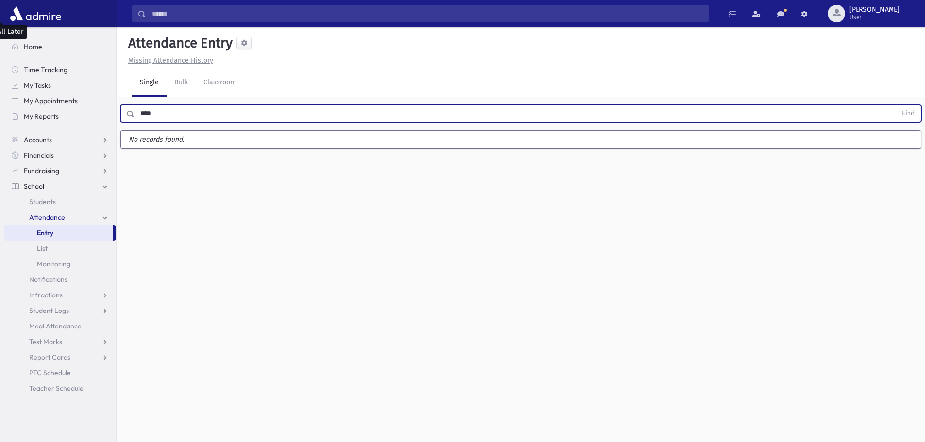
click at [896, 105] on button "Find" at bounding box center [908, 113] width 25 height 17
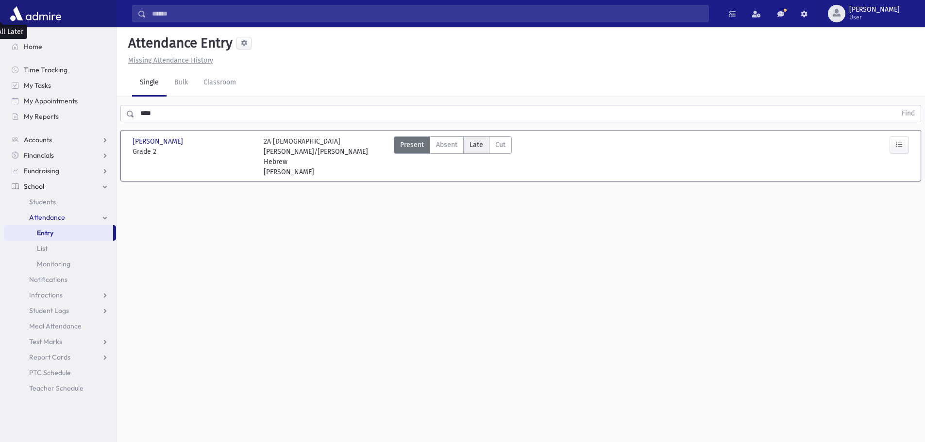
drag, startPoint x: 472, startPoint y: 126, endPoint x: 474, endPoint y: 131, distance: 5.2
click at [472, 136] on label "Late Late" at bounding box center [476, 144] width 26 height 17
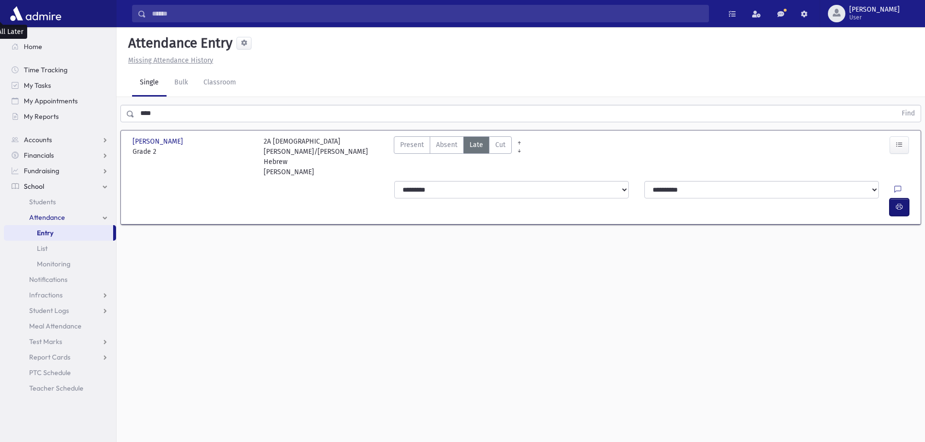
click at [894, 199] on button "button" at bounding box center [899, 207] width 19 height 17
drag, startPoint x: 122, startPoint y: 88, endPoint x: 107, endPoint y: 92, distance: 15.9
click at [110, 92] on div "Search Results All Accounts" at bounding box center [462, 232] width 925 height 464
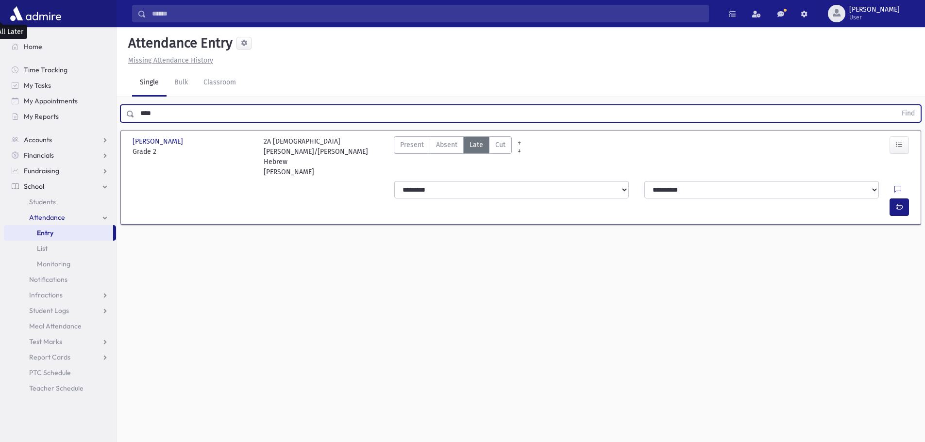
click at [896, 105] on button "Find" at bounding box center [908, 113] width 25 height 17
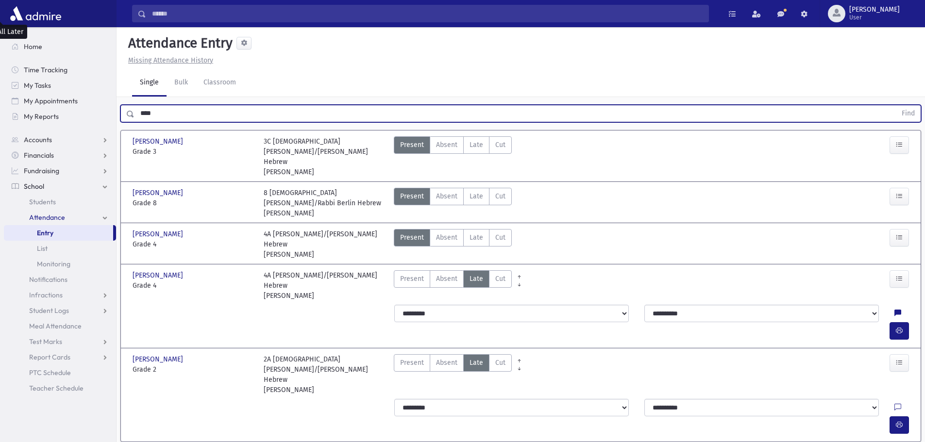
click at [474, 140] on span "Late" at bounding box center [477, 145] width 14 height 10
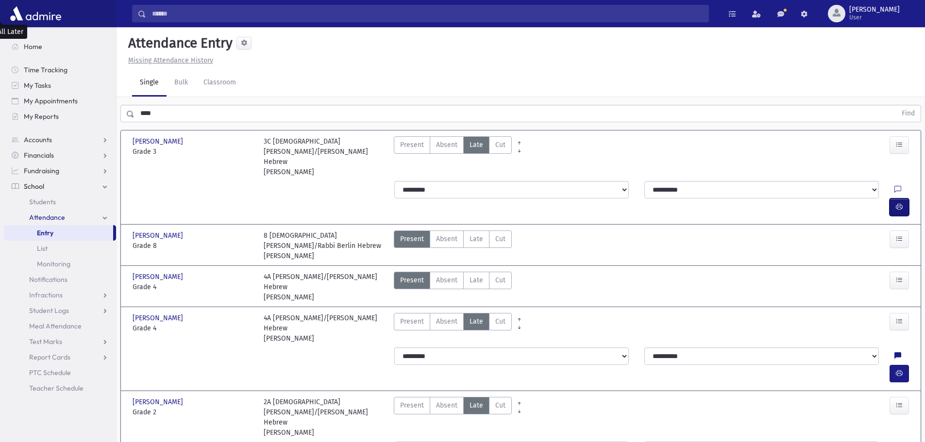
click at [901, 199] on button "button" at bounding box center [899, 207] width 19 height 17
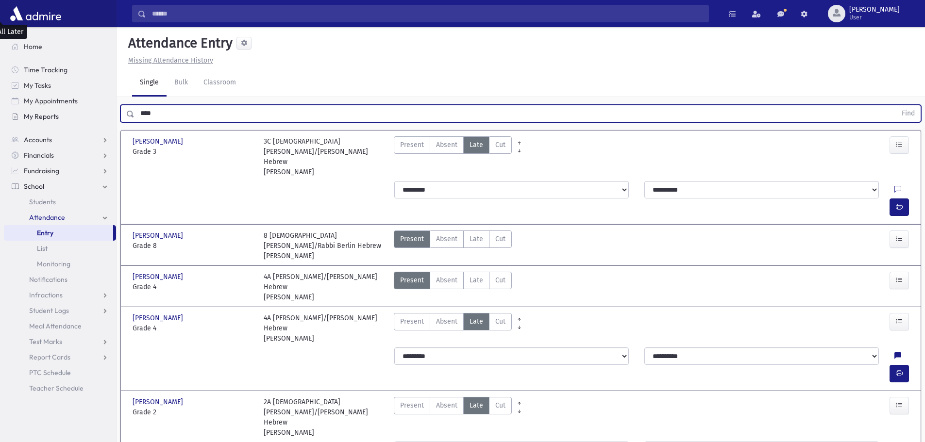
drag, startPoint x: 159, startPoint y: 95, endPoint x: 68, endPoint y: 114, distance: 92.8
click at [76, 108] on div "Search Results All Accounts" at bounding box center [462, 260] width 925 height 521
click at [896, 105] on button "Find" at bounding box center [908, 113] width 25 height 17
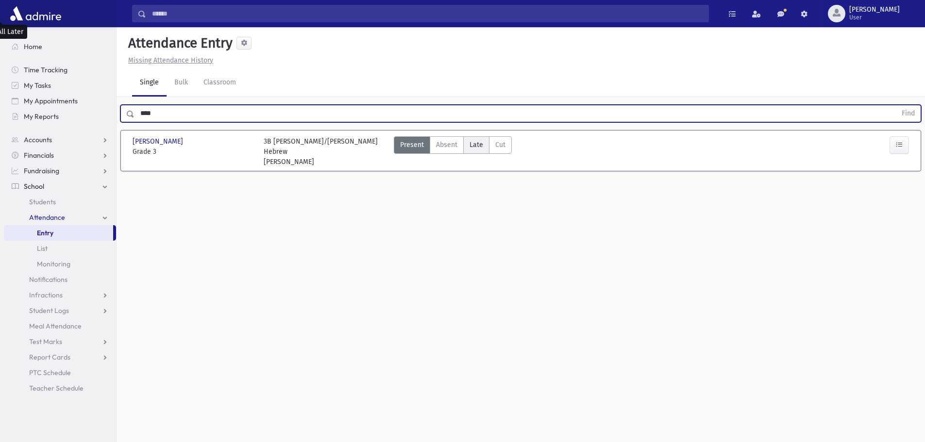
click at [478, 140] on span "Late" at bounding box center [477, 145] width 14 height 10
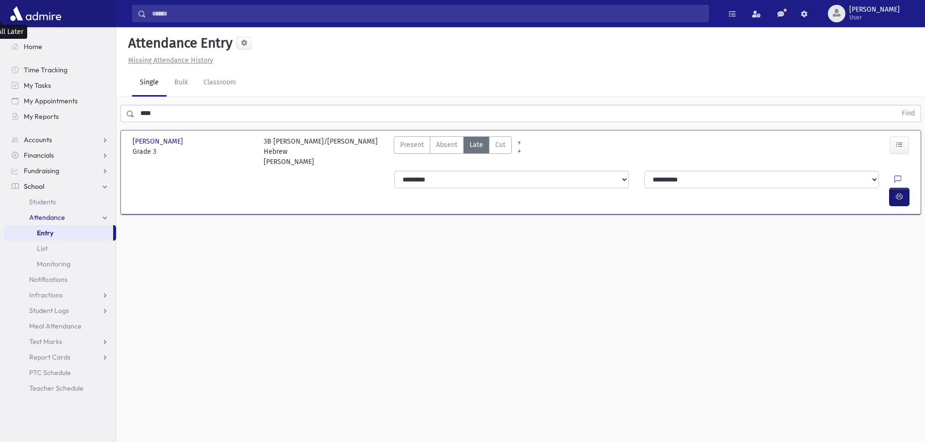
click at [898, 193] on icon "button" at bounding box center [899, 197] width 7 height 8
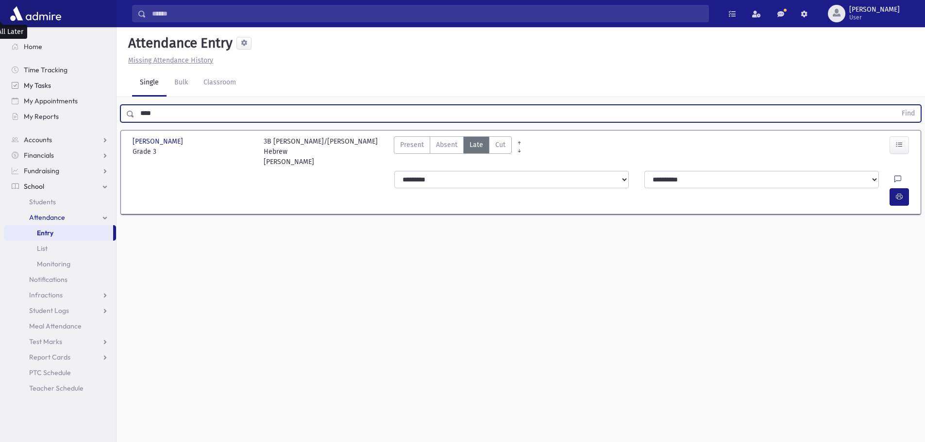
drag, startPoint x: 110, startPoint y: 88, endPoint x: 94, endPoint y: 88, distance: 16.0
click at [93, 88] on div "Search Results All Accounts" at bounding box center [462, 232] width 925 height 464
click at [896, 105] on button "Find" at bounding box center [908, 113] width 25 height 17
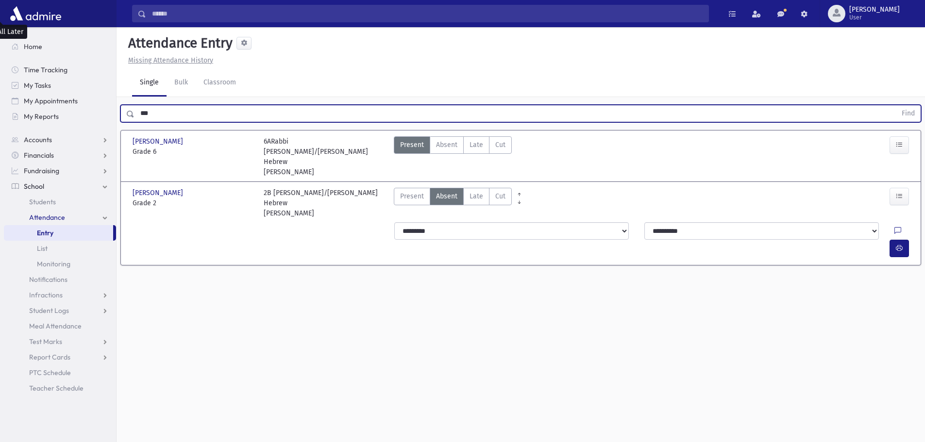
drag, startPoint x: 471, startPoint y: 162, endPoint x: 534, endPoint y: 165, distance: 62.2
click at [471, 191] on span "Late" at bounding box center [477, 196] width 14 height 10
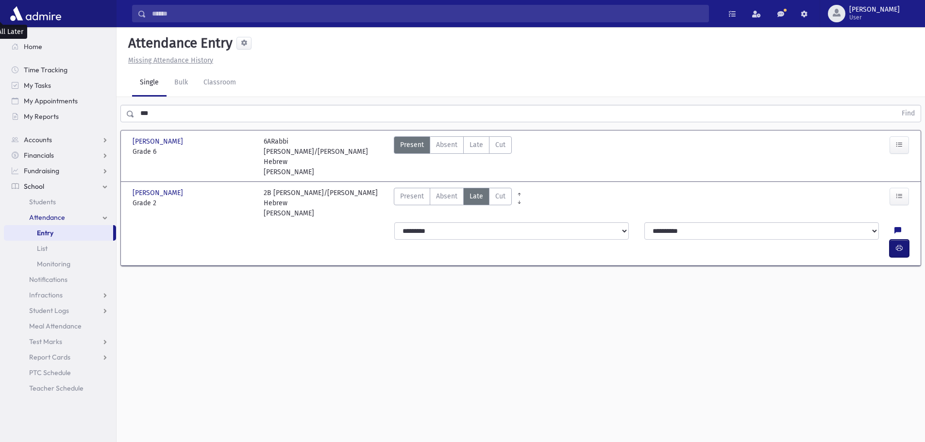
drag, startPoint x: 898, startPoint y: 188, endPoint x: 866, endPoint y: 195, distance: 32.8
click at [898, 244] on icon "button" at bounding box center [899, 248] width 7 height 8
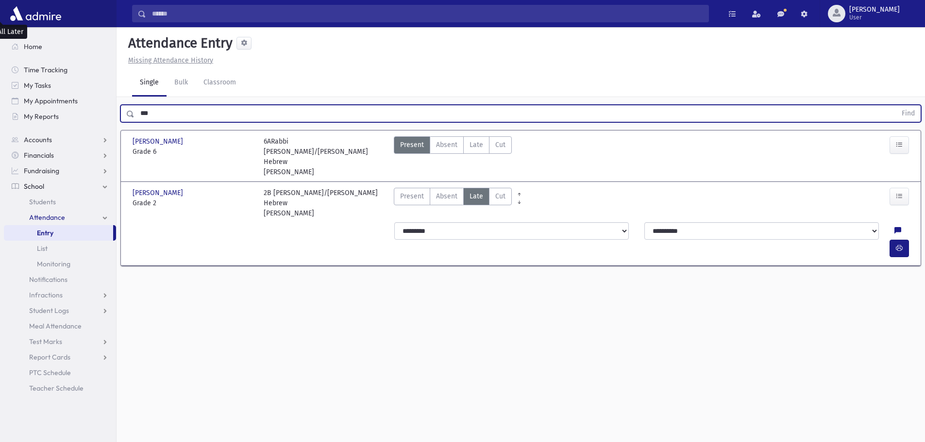
drag, startPoint x: 143, startPoint y: 87, endPoint x: 120, endPoint y: 84, distance: 22.6
click at [122, 105] on div "*** Find" at bounding box center [520, 113] width 801 height 17
drag, startPoint x: 163, startPoint y: 92, endPoint x: 115, endPoint y: 92, distance: 47.6
click at [115, 92] on div "Search Results All Accounts" at bounding box center [462, 232] width 925 height 464
type input "***"
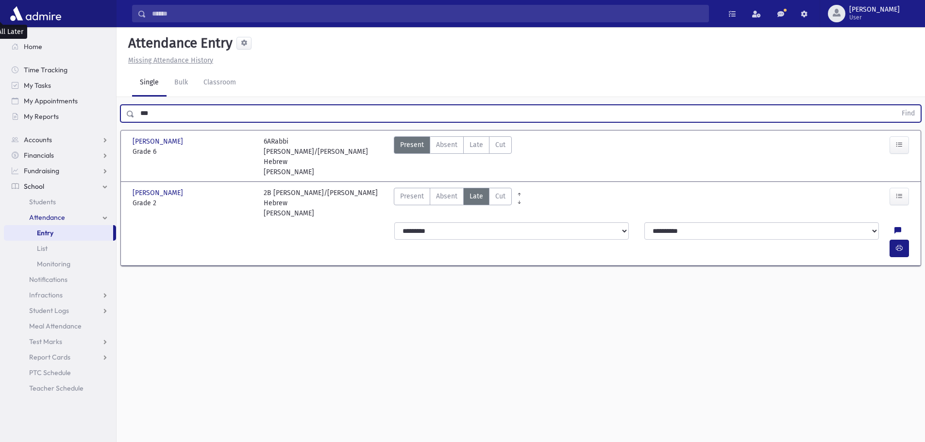
click at [896, 105] on button "Find" at bounding box center [908, 113] width 25 height 17
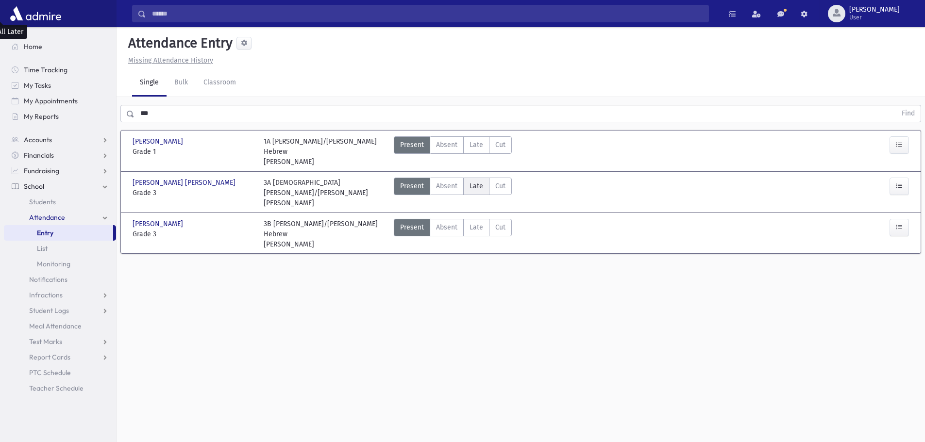
click at [481, 181] on span "Late" at bounding box center [477, 186] width 14 height 10
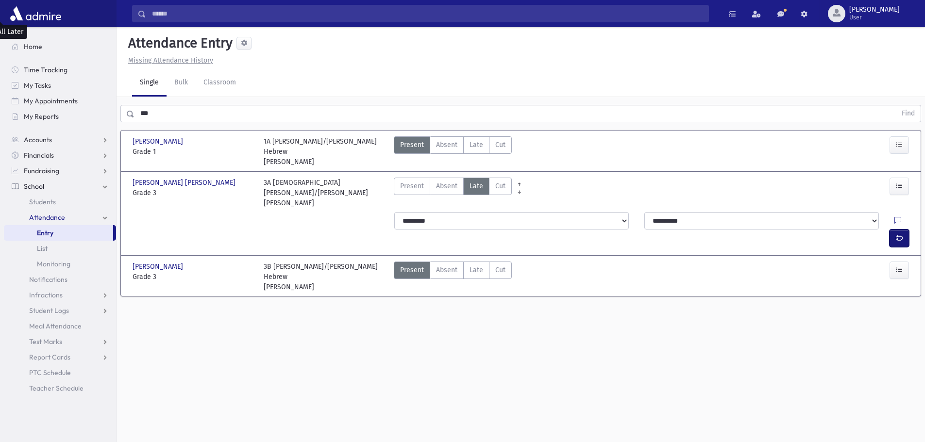
click at [896, 234] on icon "button" at bounding box center [899, 238] width 7 height 8
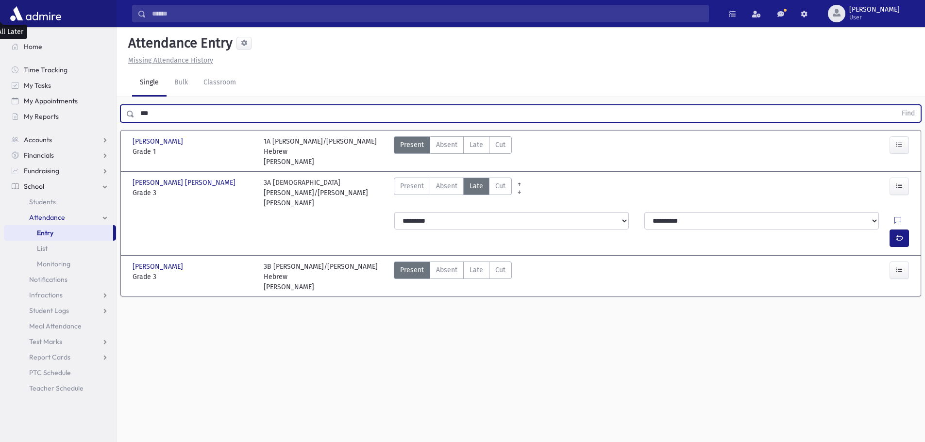
drag, startPoint x: 124, startPoint y: 89, endPoint x: 80, endPoint y: 94, distance: 44.5
click at [84, 95] on div "Search Results All Accounts" at bounding box center [462, 232] width 925 height 464
